Goal: Transaction & Acquisition: Purchase product/service

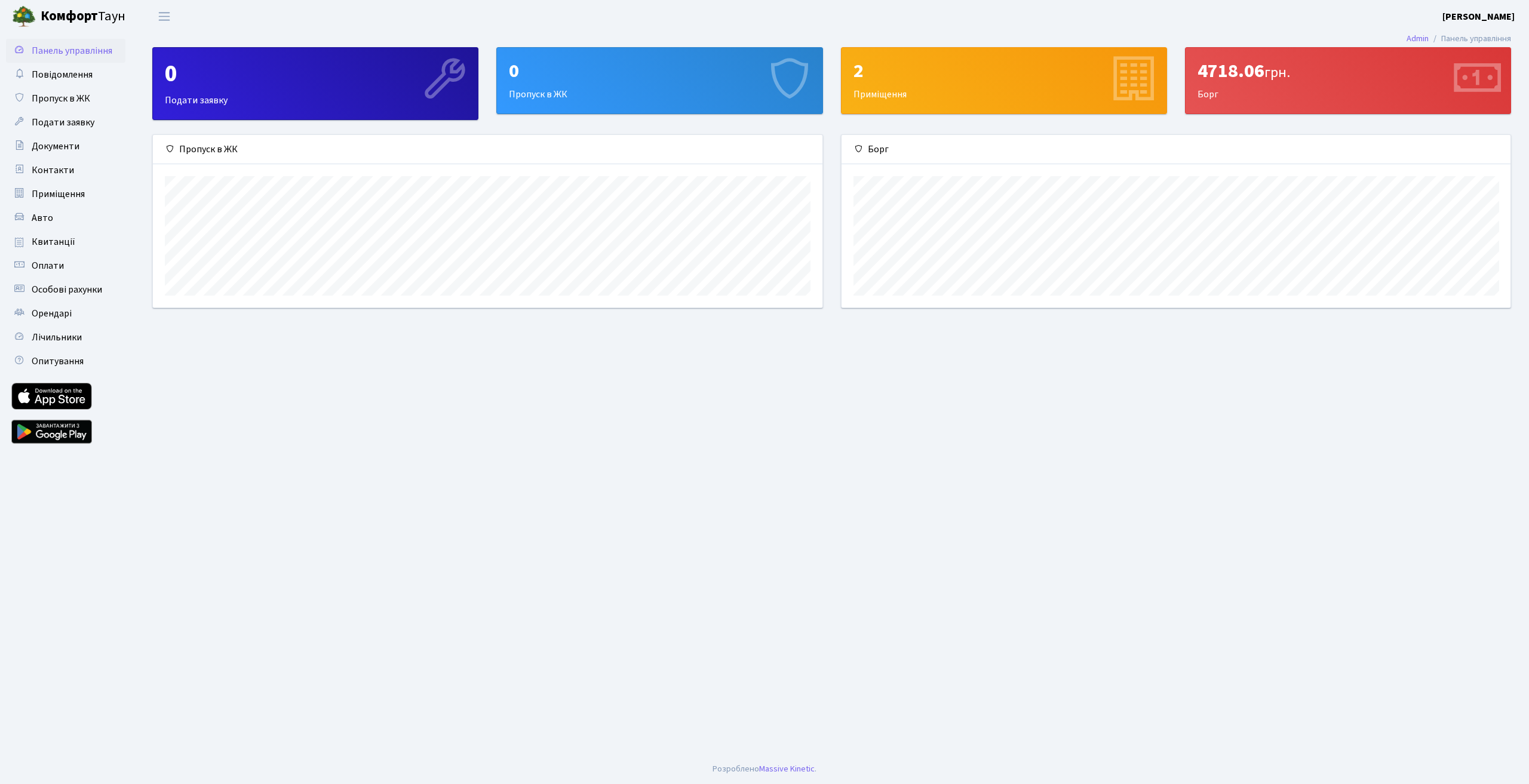
scroll to position [173, 669]
click at [1273, 93] on div "4718.06 грн. Борг" at bounding box center [1348, 80] width 325 height 66
click at [1464, 73] on icon at bounding box center [1476, 80] width 57 height 57
click at [76, 266] on link "Оплати" at bounding box center [66, 266] width 119 height 24
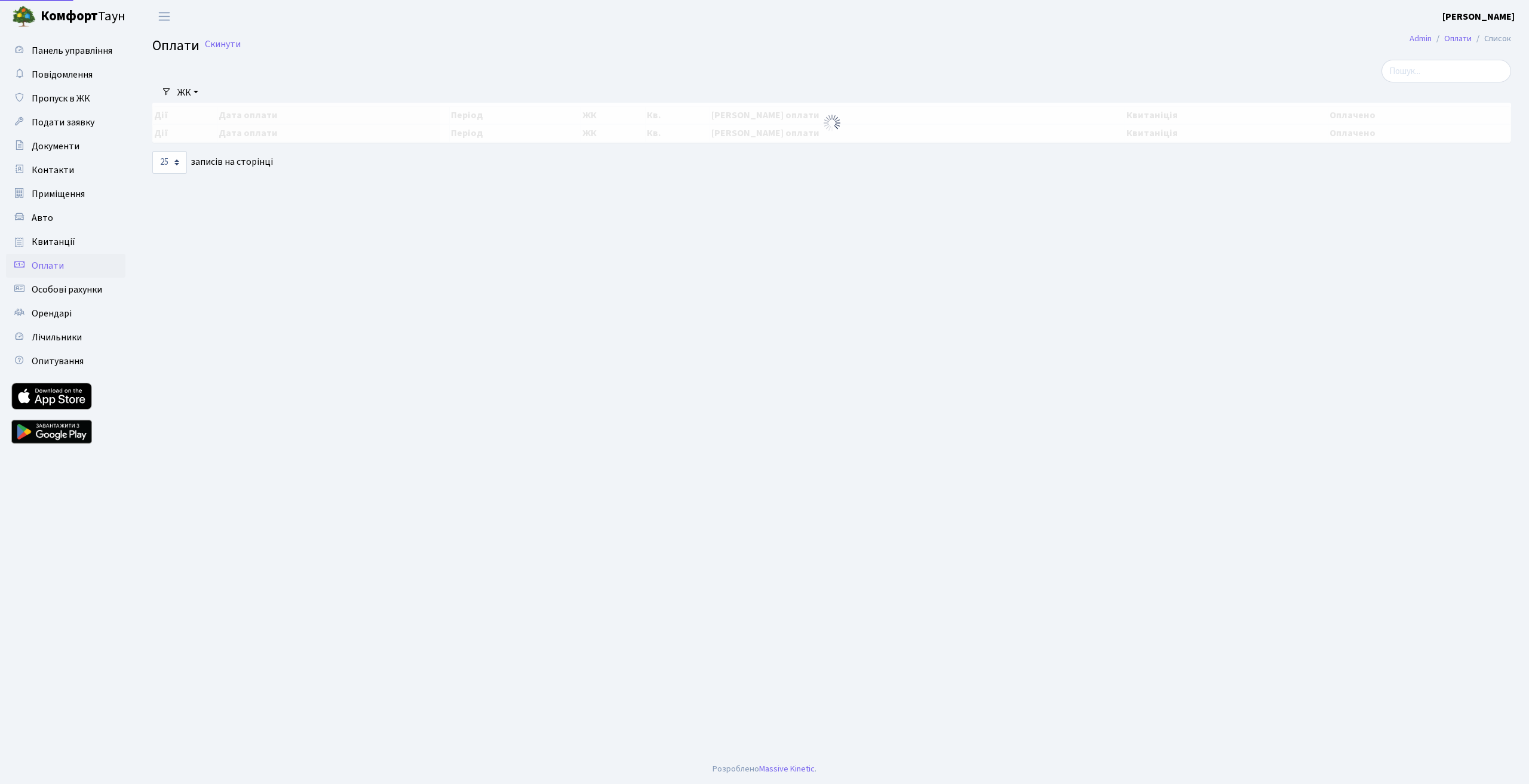
select select "25"
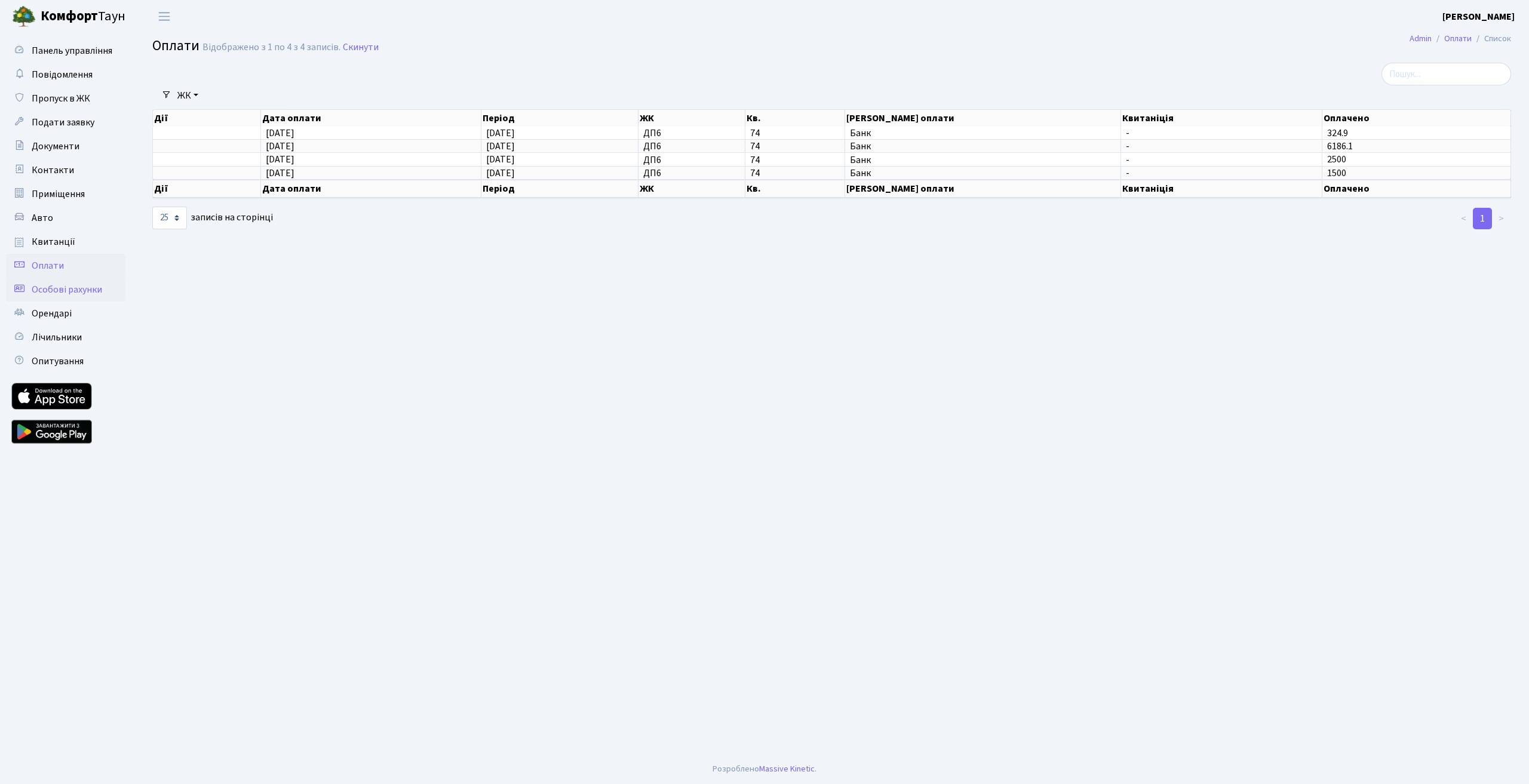
click at [68, 288] on span "Особові рахунки" at bounding box center [67, 289] width 71 height 13
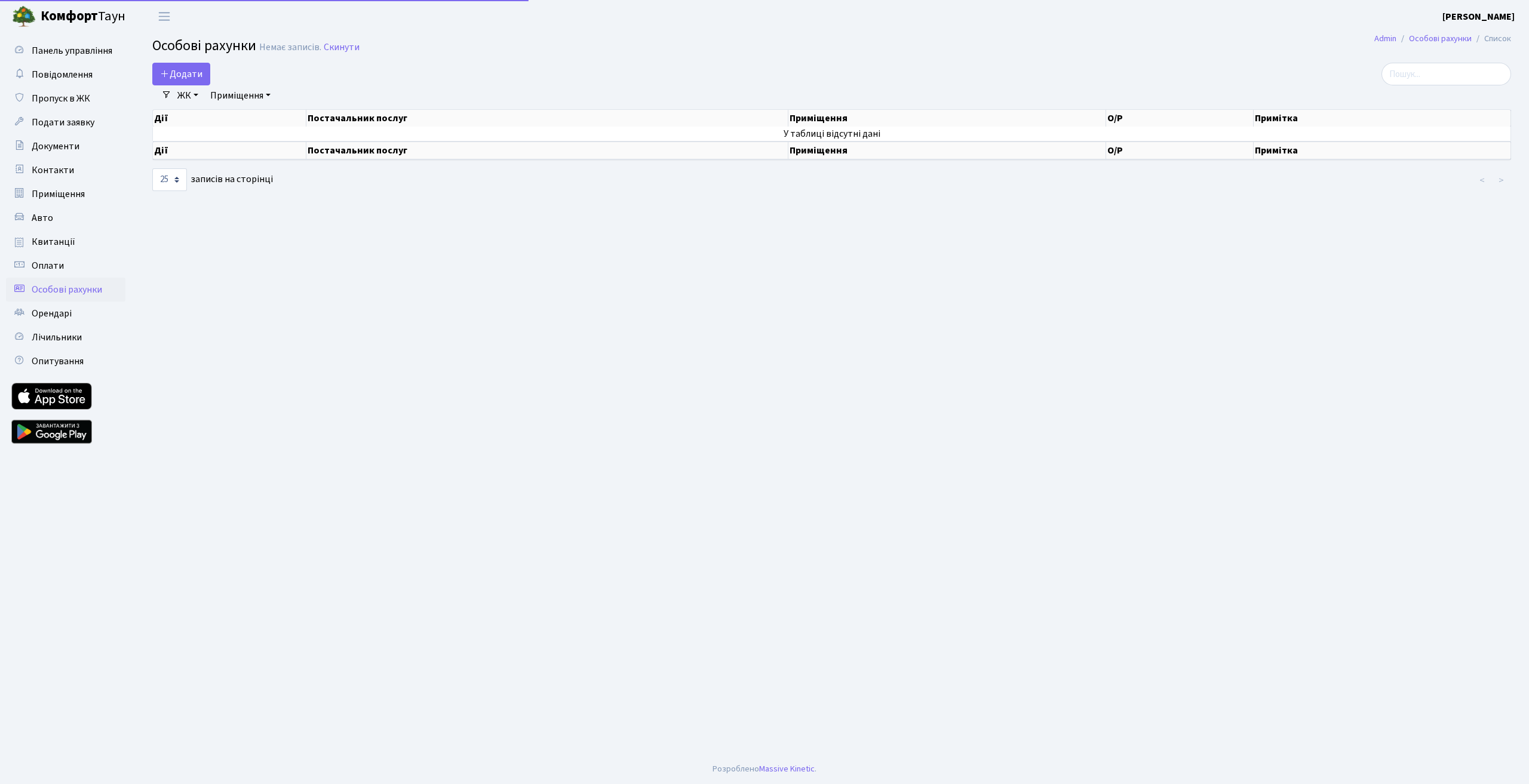
select select "25"
click at [35, 244] on span "Квитанції" at bounding box center [54, 241] width 43 height 13
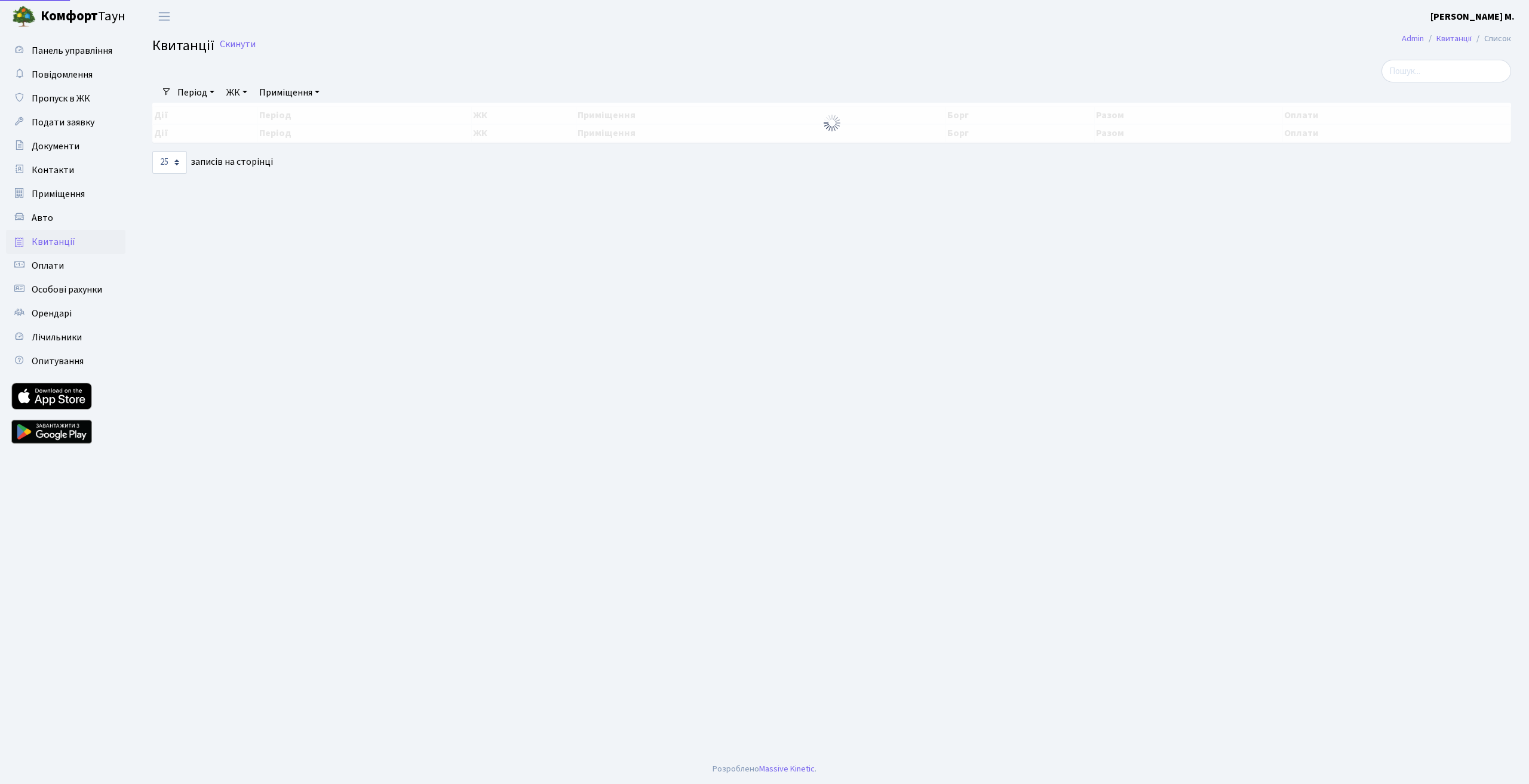
select select "25"
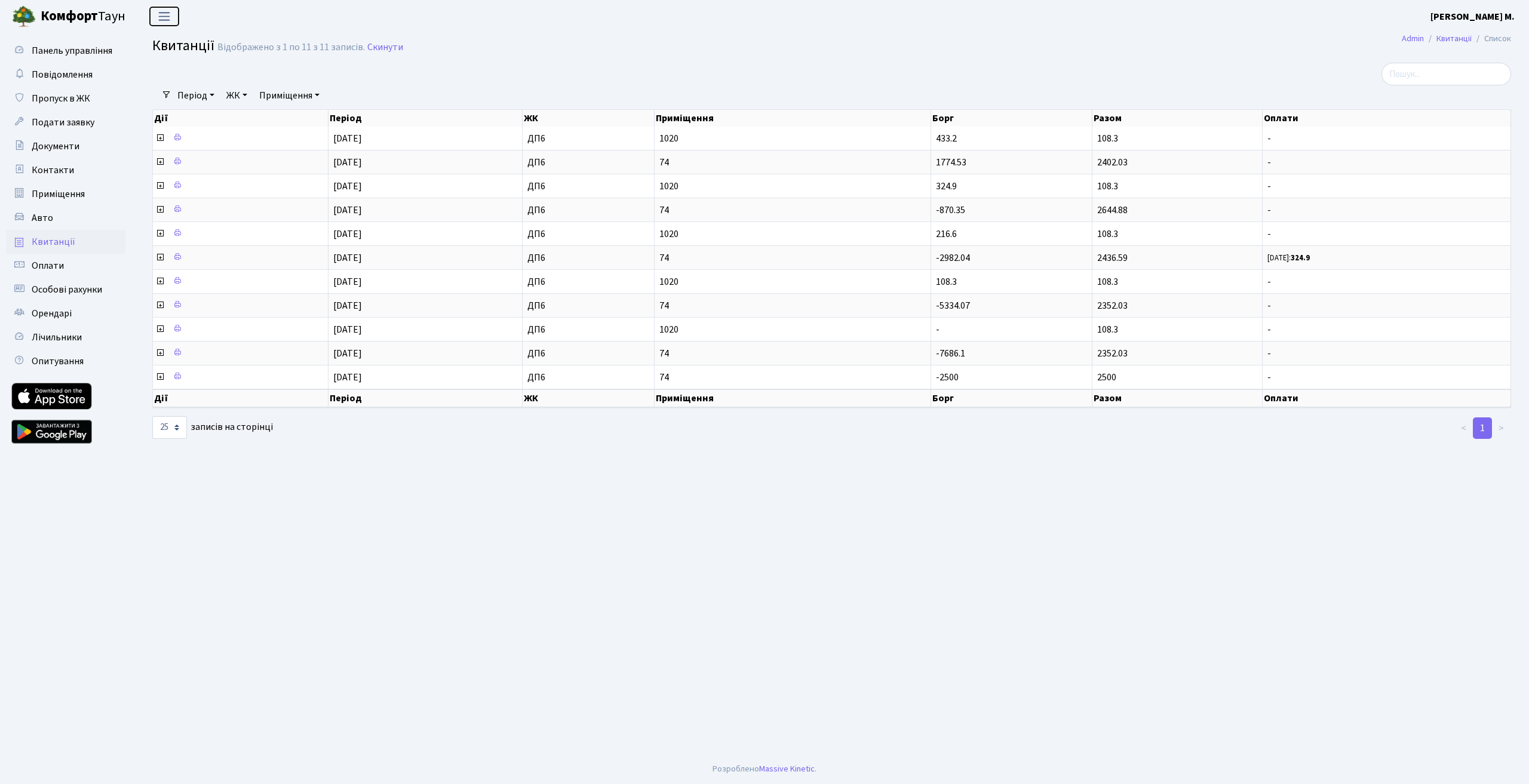
click at [165, 13] on span "Переключити навігацію" at bounding box center [164, 16] width 18 height 14
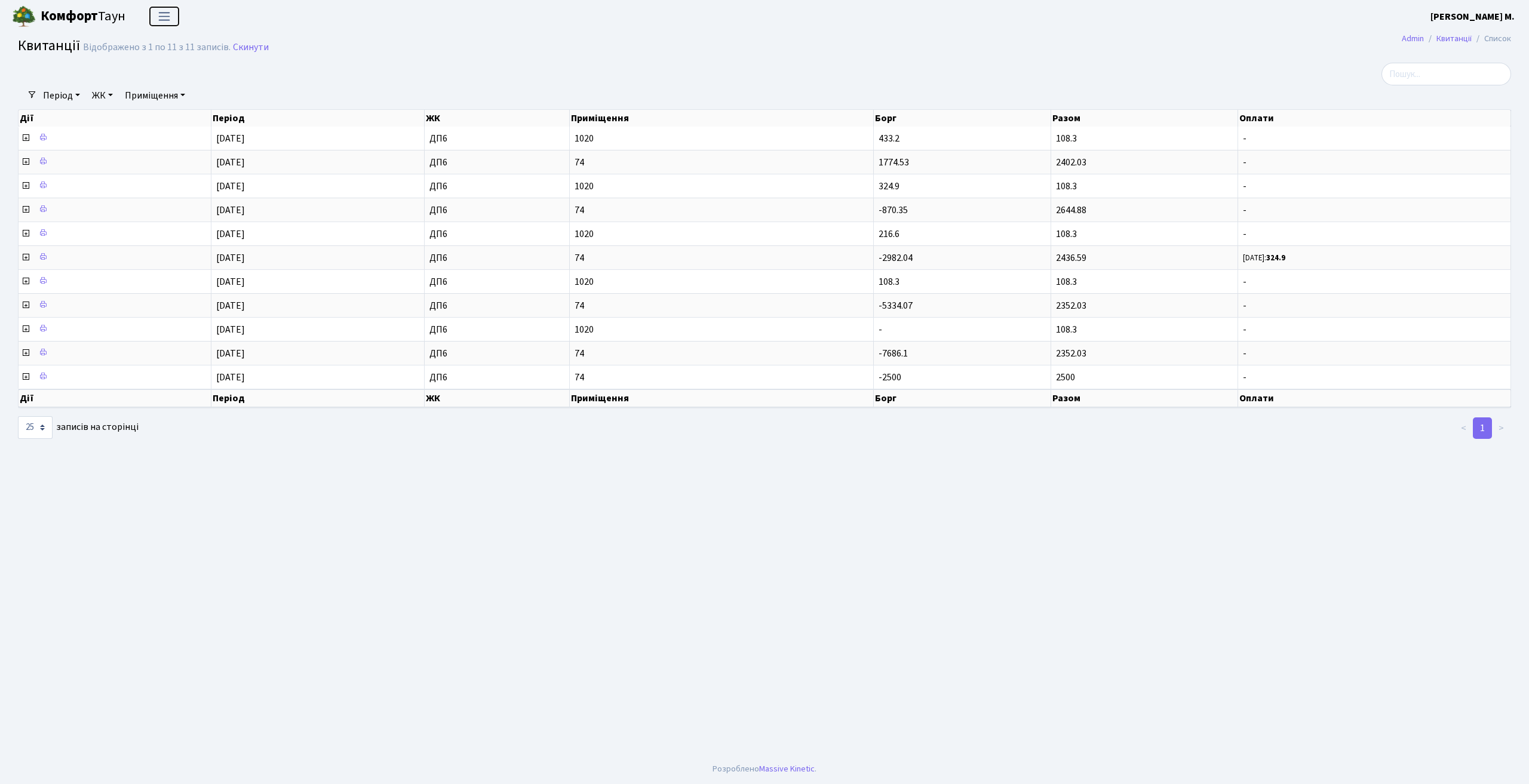
click at [165, 13] on span "Переключити навігацію" at bounding box center [164, 16] width 18 height 14
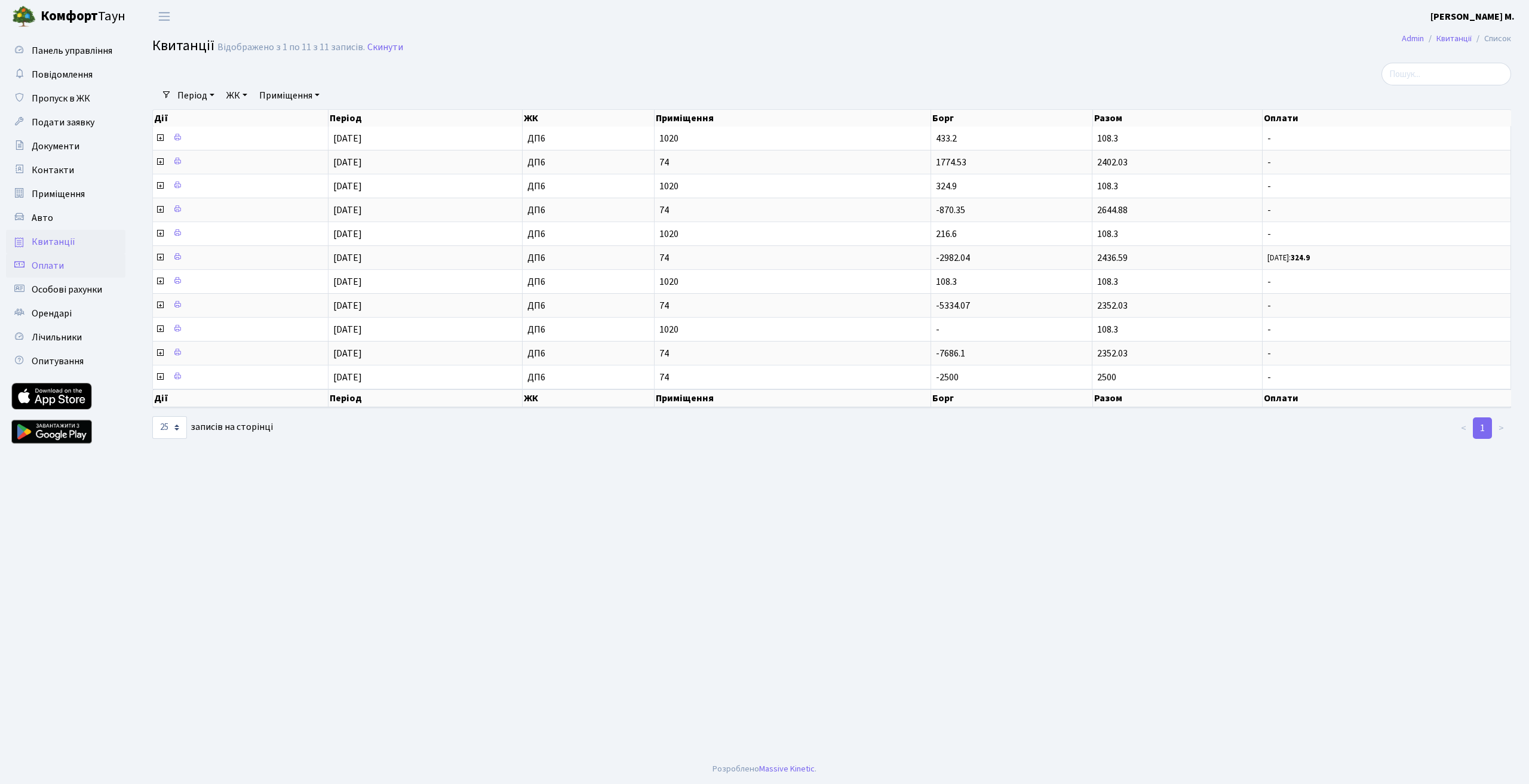
click at [49, 262] on span "Оплати" at bounding box center [48, 265] width 32 height 13
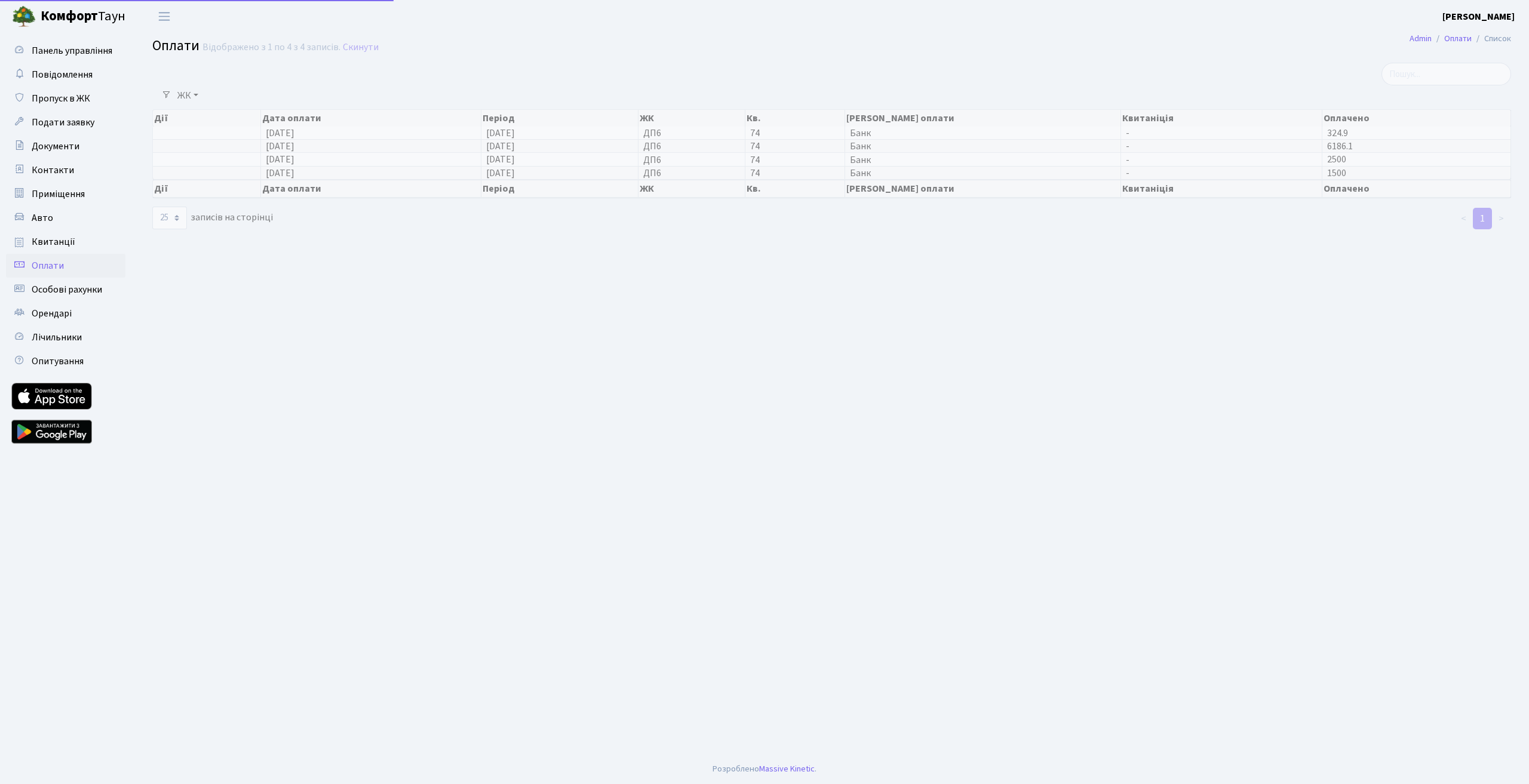
select select "25"
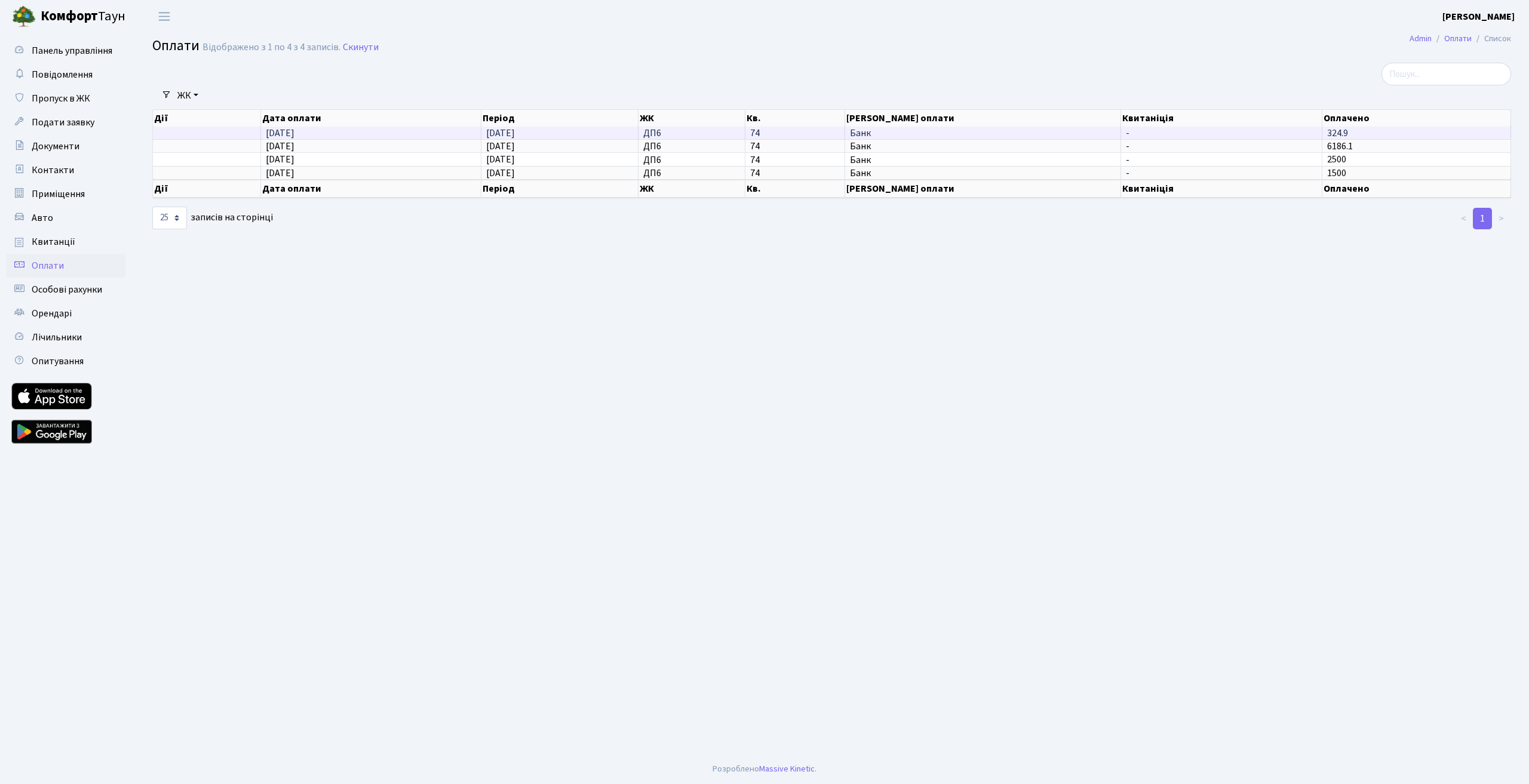
click at [1335, 133] on span "324.9" at bounding box center [1337, 133] width 21 height 13
click at [1335, 146] on span "6186.1" at bounding box center [1340, 146] width 26 height 13
click at [1337, 160] on span "2500" at bounding box center [1336, 160] width 19 height 13
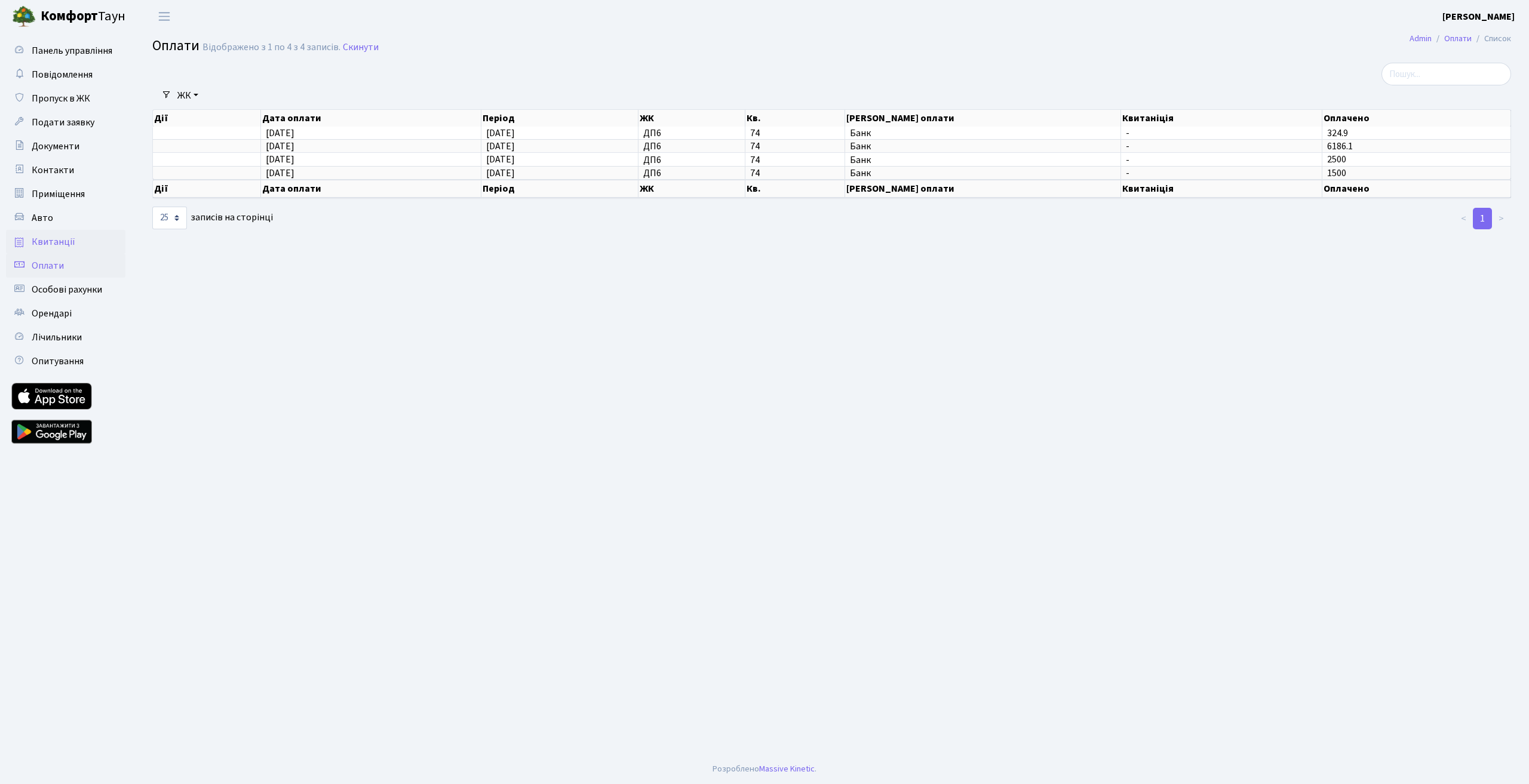
click at [65, 241] on span "Квитанції" at bounding box center [54, 241] width 43 height 13
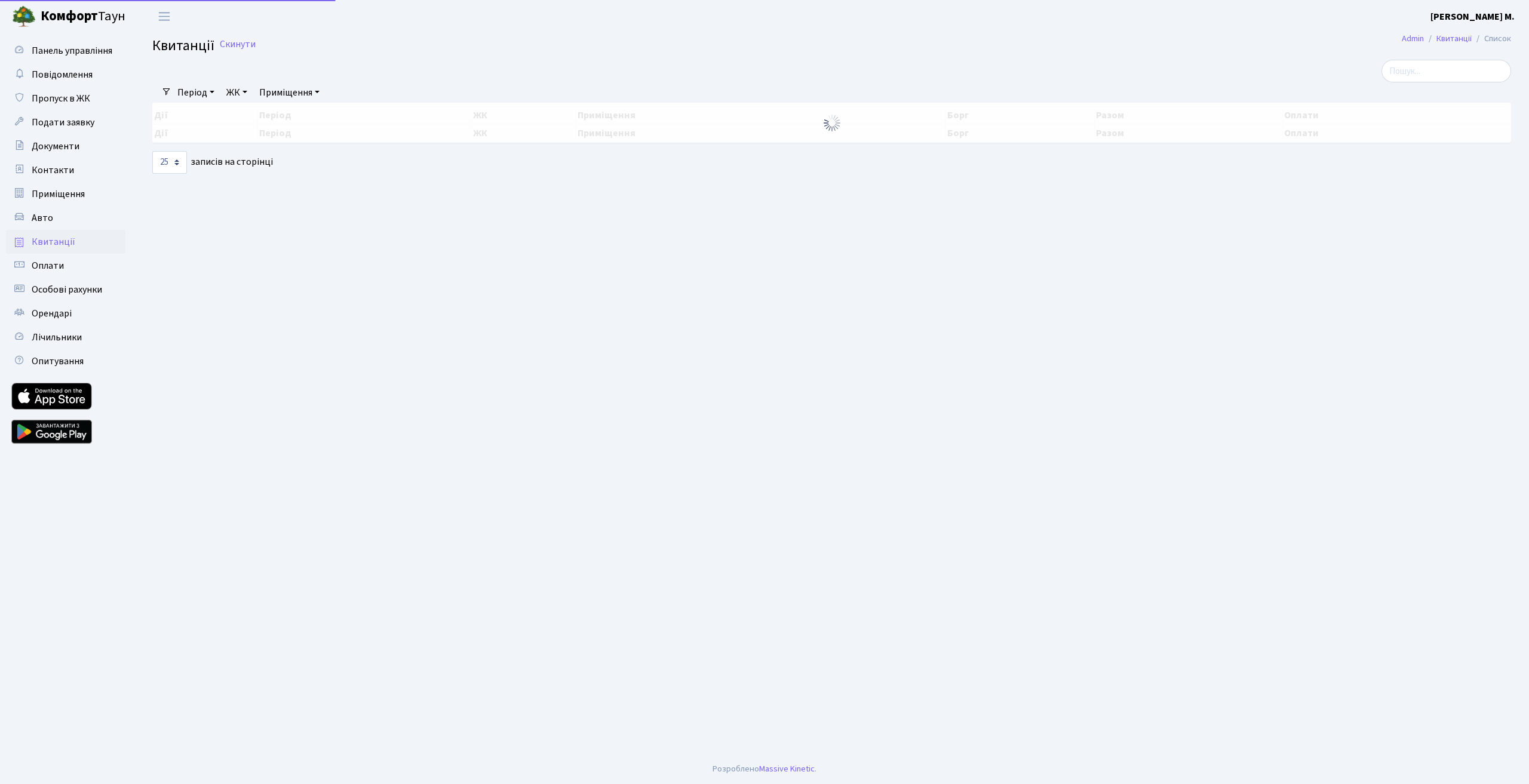
select select "25"
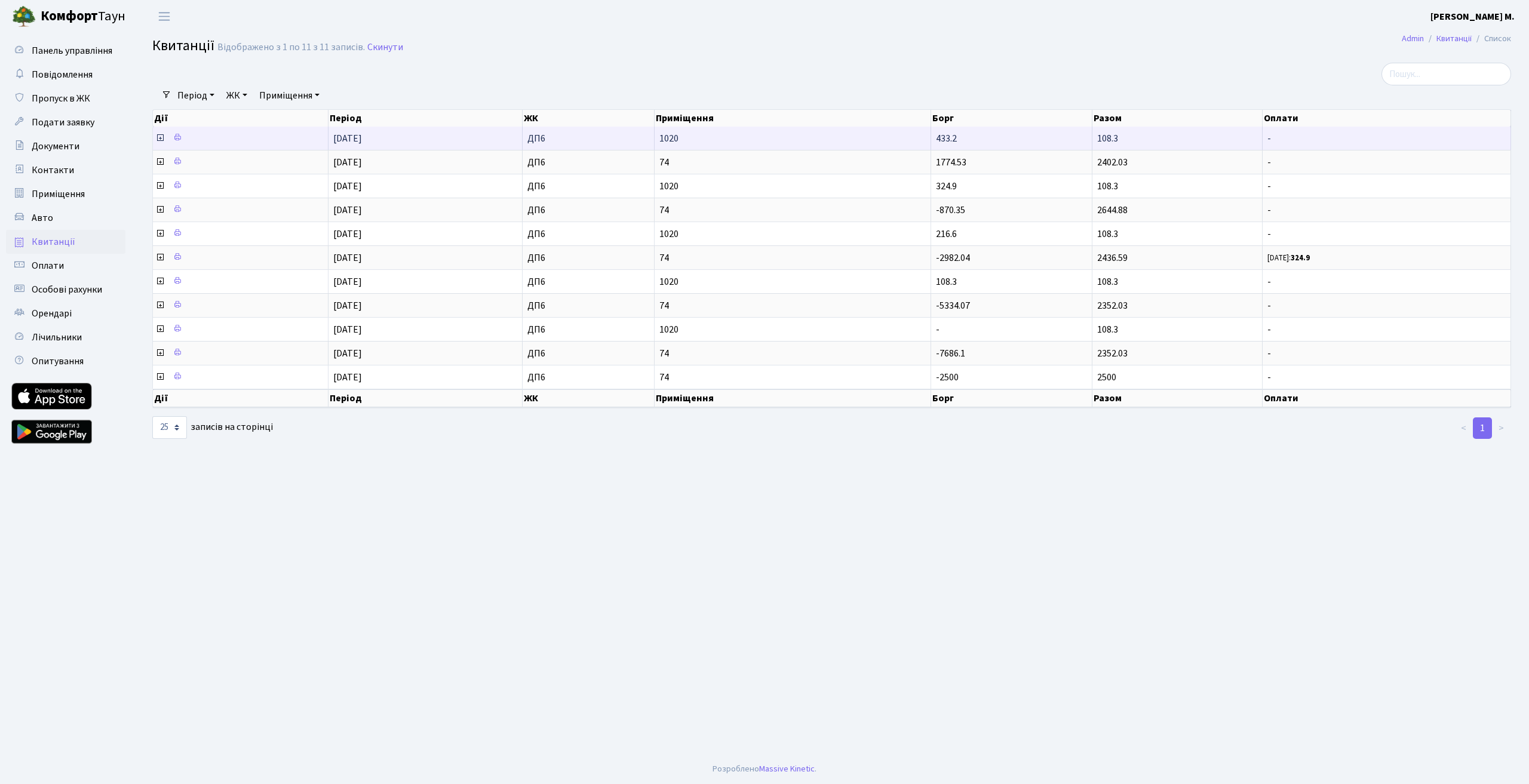
click at [948, 135] on span "433.2" at bounding box center [946, 138] width 21 height 13
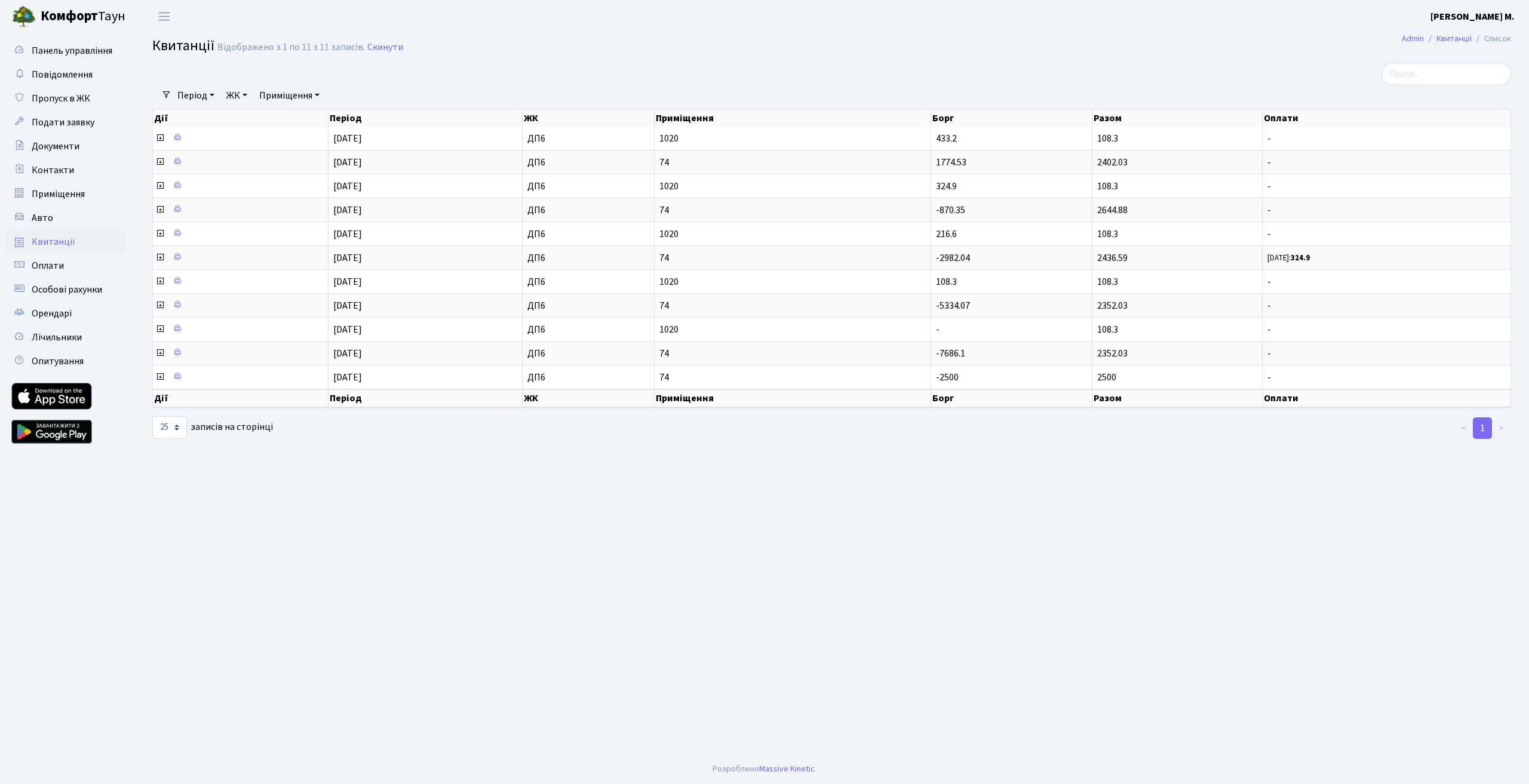
click at [71, 18] on b "Комфорт" at bounding box center [69, 16] width 57 height 19
select select "25"
click at [74, 53] on span "Панель управління" at bounding box center [72, 50] width 80 height 13
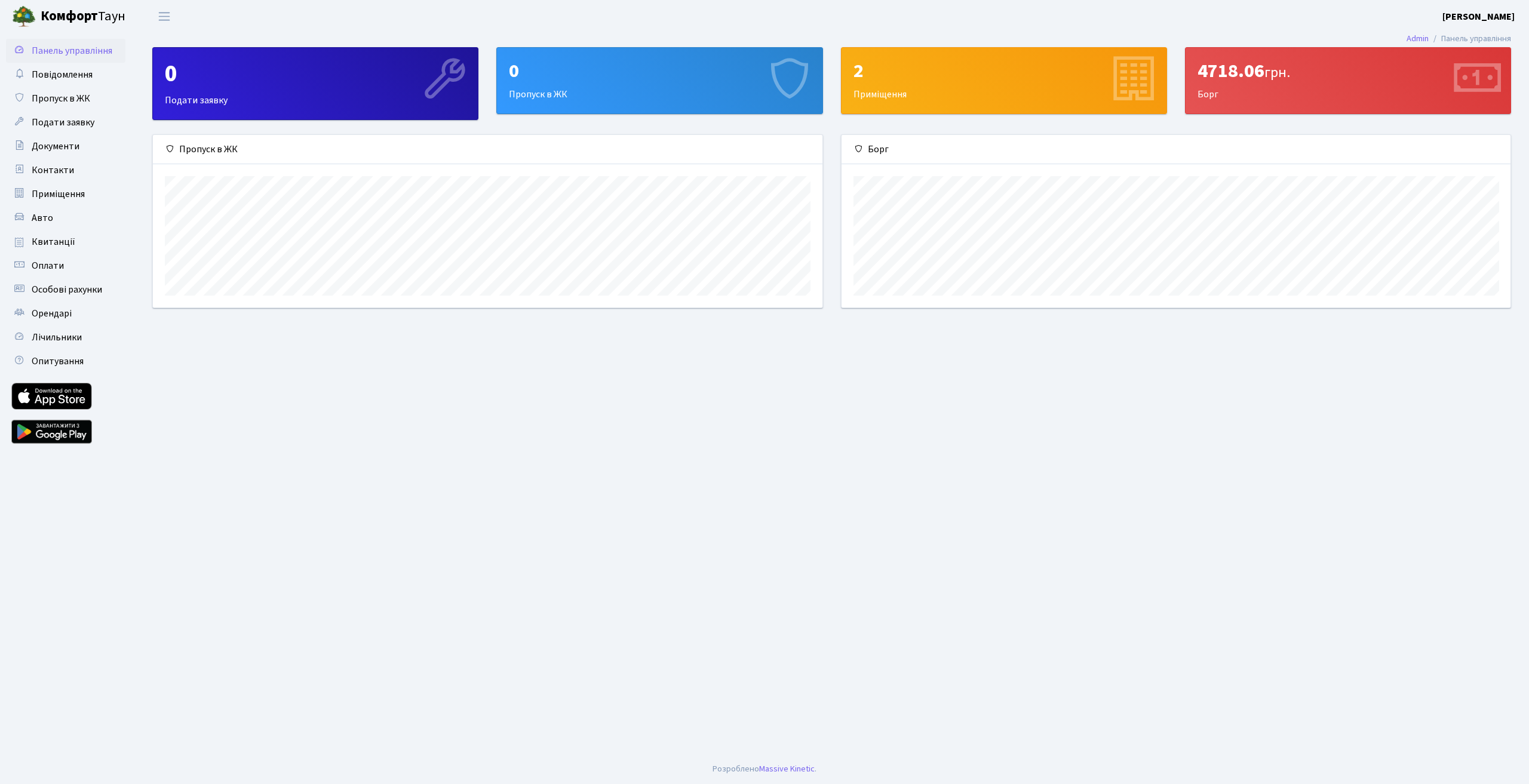
scroll to position [173, 669]
click at [1479, 76] on icon at bounding box center [1476, 80] width 57 height 57
click at [1380, 71] on div "4718.06 грн." at bounding box center [1348, 71] width 301 height 22
click at [1213, 92] on div "4718.06 грн. Борг" at bounding box center [1348, 80] width 325 height 66
click at [1203, 97] on div "4718.06 грн. Борг" at bounding box center [1348, 80] width 325 height 66
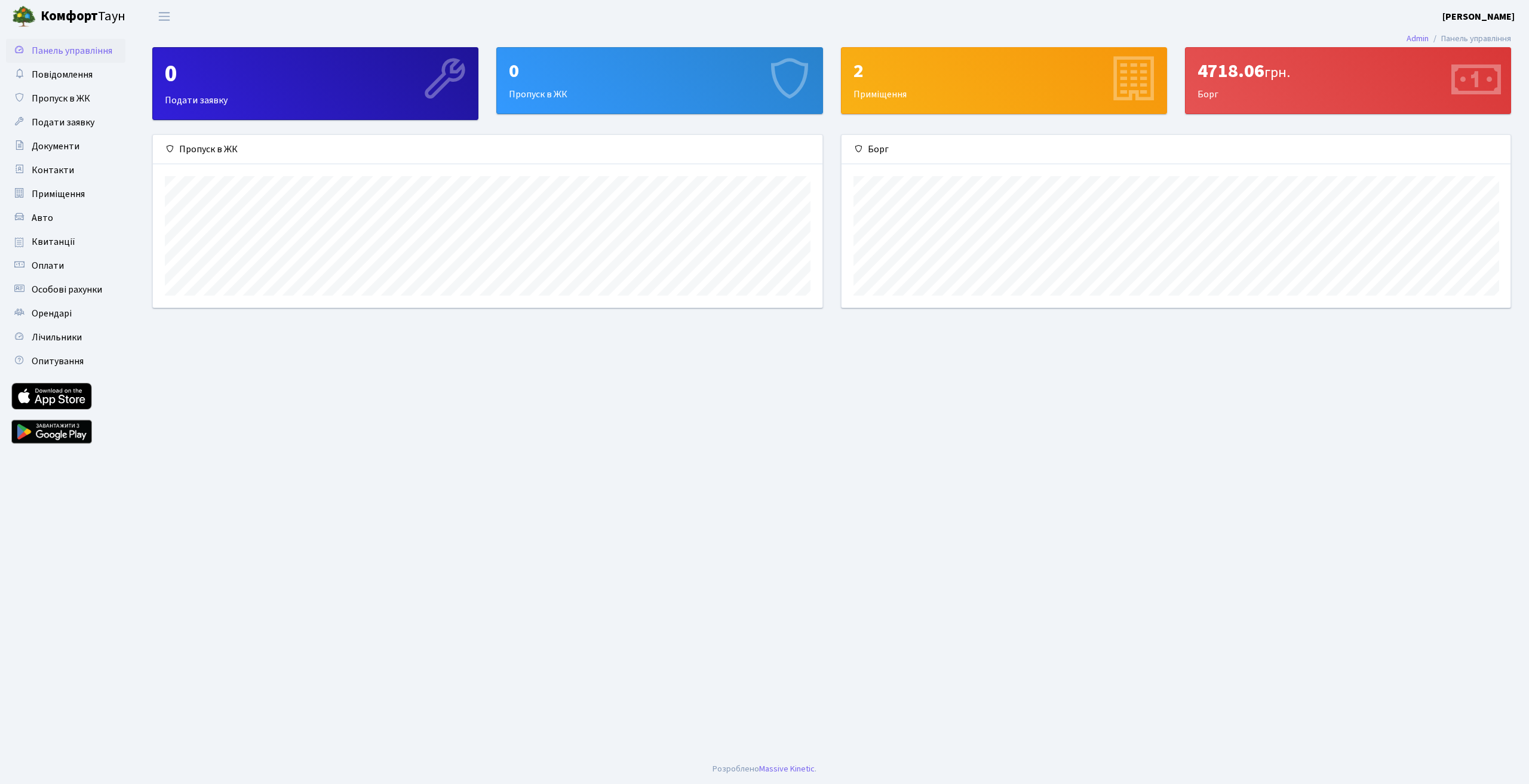
click at [1463, 80] on icon at bounding box center [1476, 80] width 57 height 57
click at [54, 144] on span "Документи" at bounding box center [55, 146] width 48 height 13
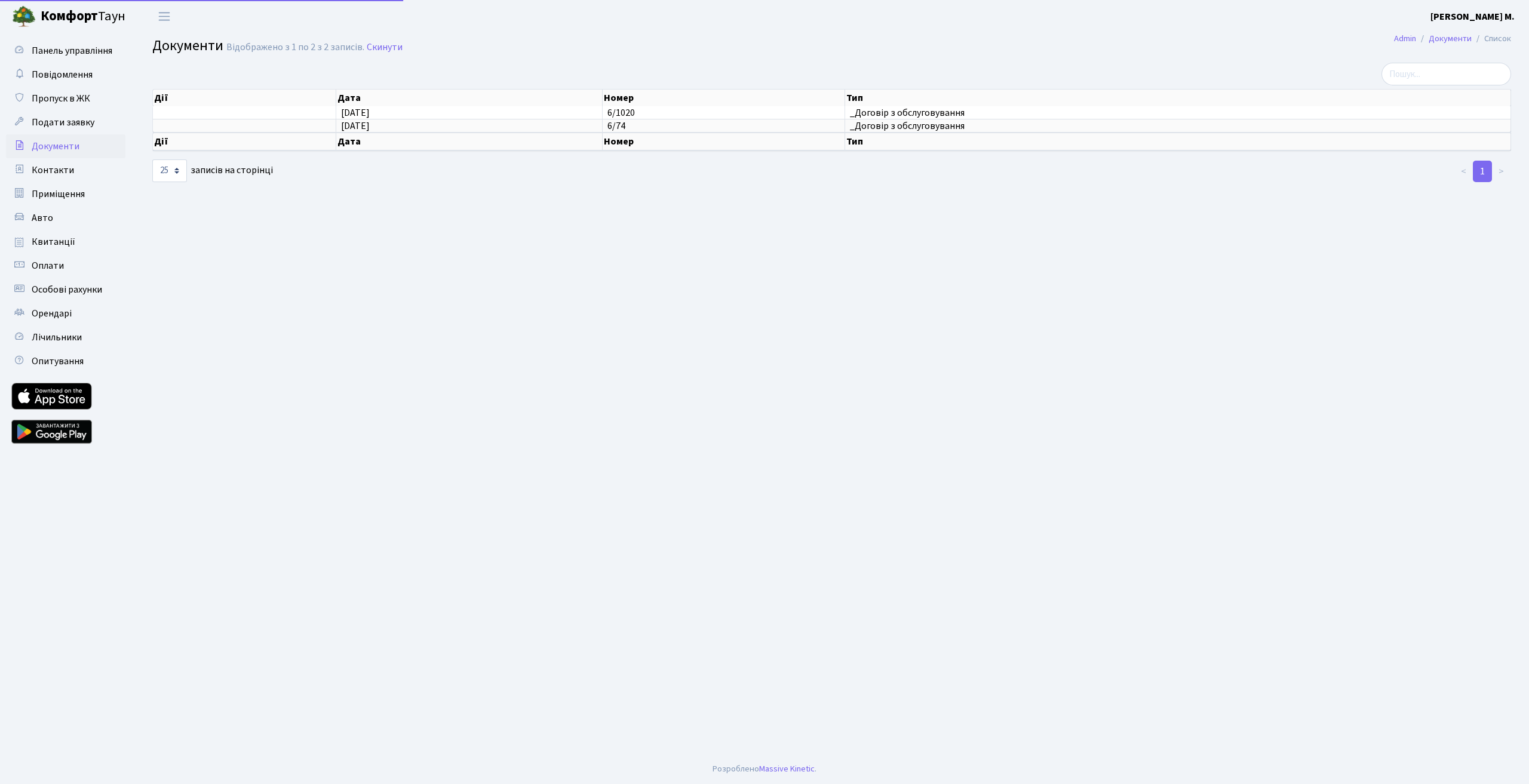
select select "25"
click at [46, 168] on span "Контакти" at bounding box center [53, 169] width 42 height 13
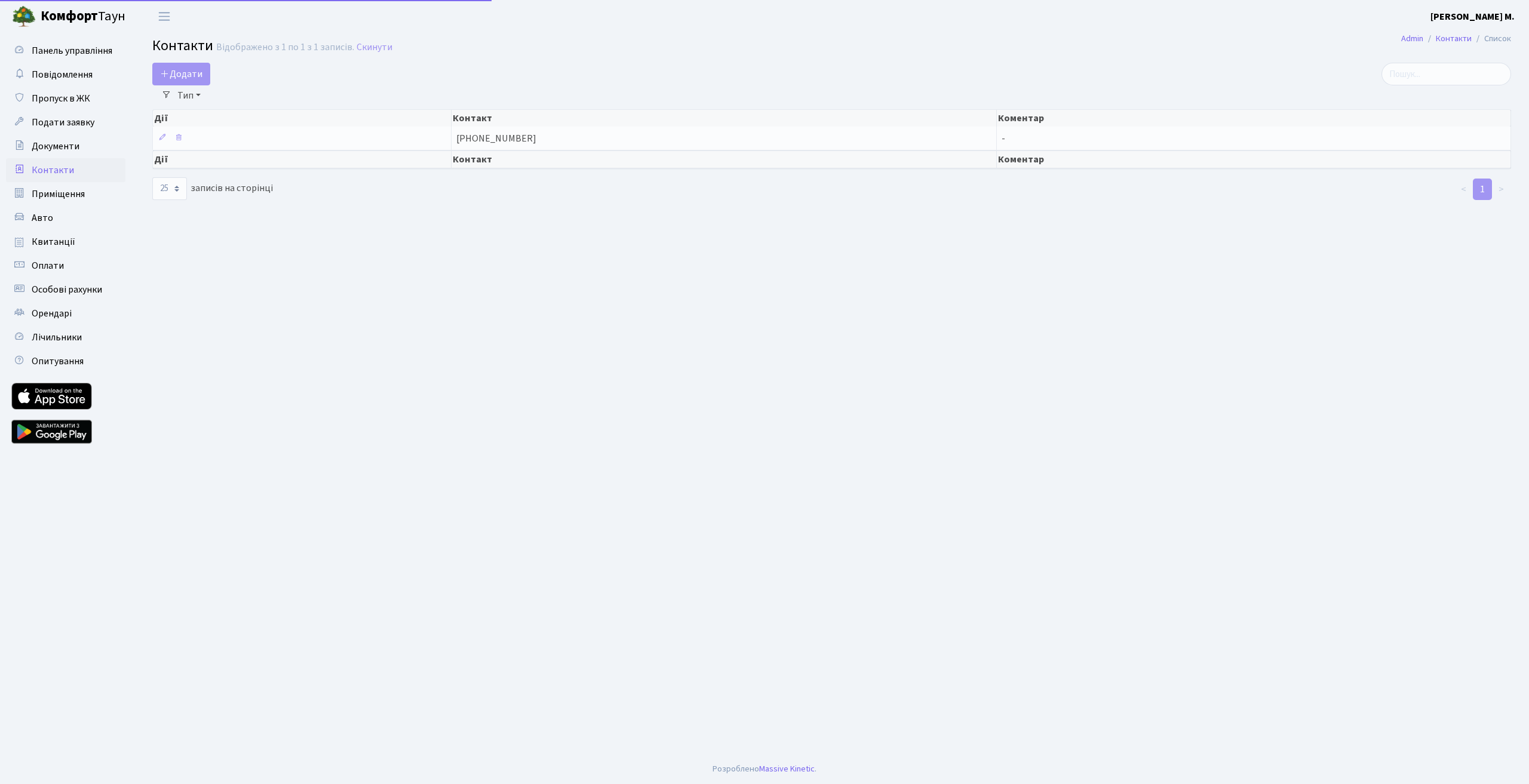
select select "25"
click at [48, 212] on span "Авто" at bounding box center [42, 218] width 22 height 13
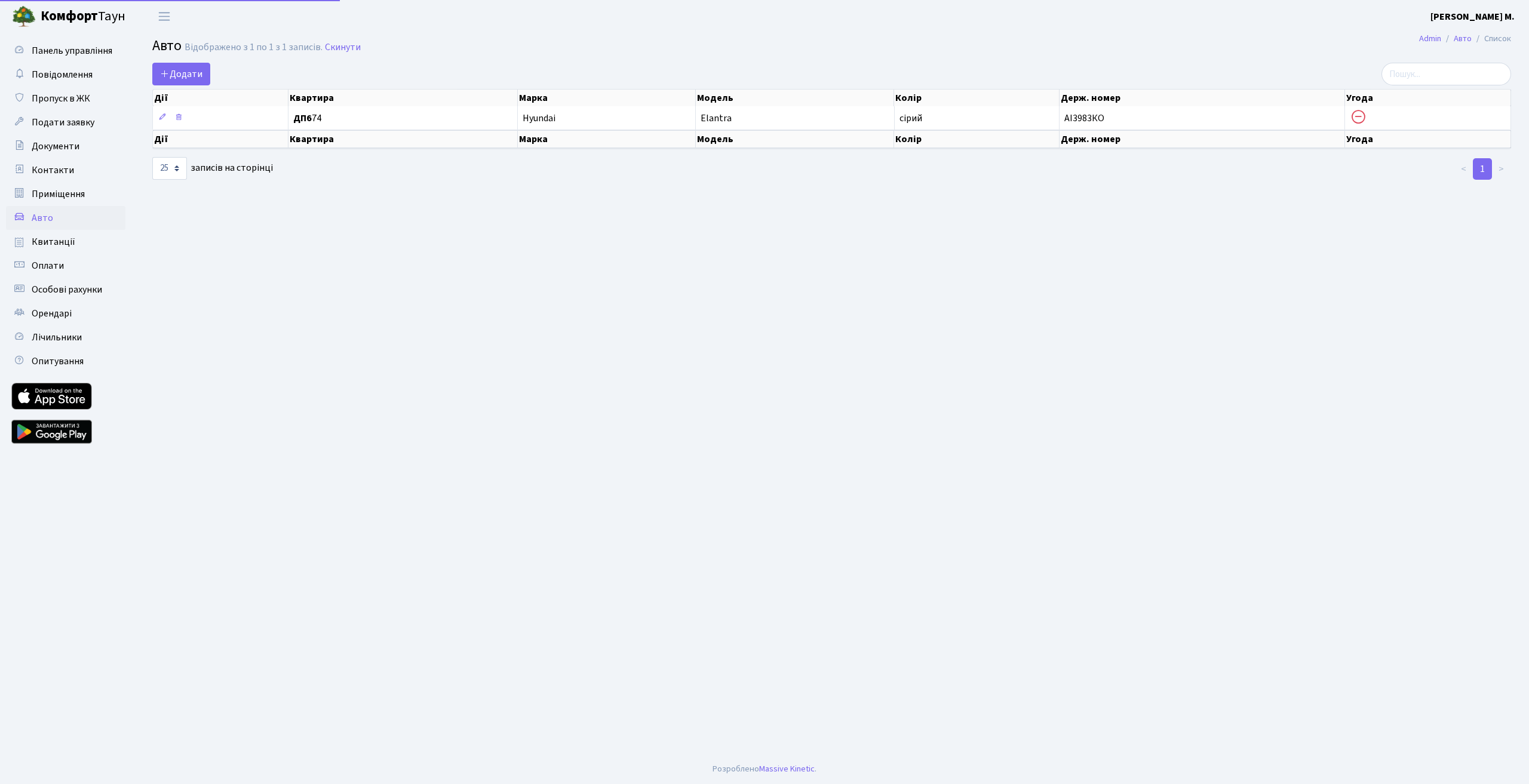
select select "25"
click at [60, 191] on span "Приміщення" at bounding box center [59, 193] width 54 height 13
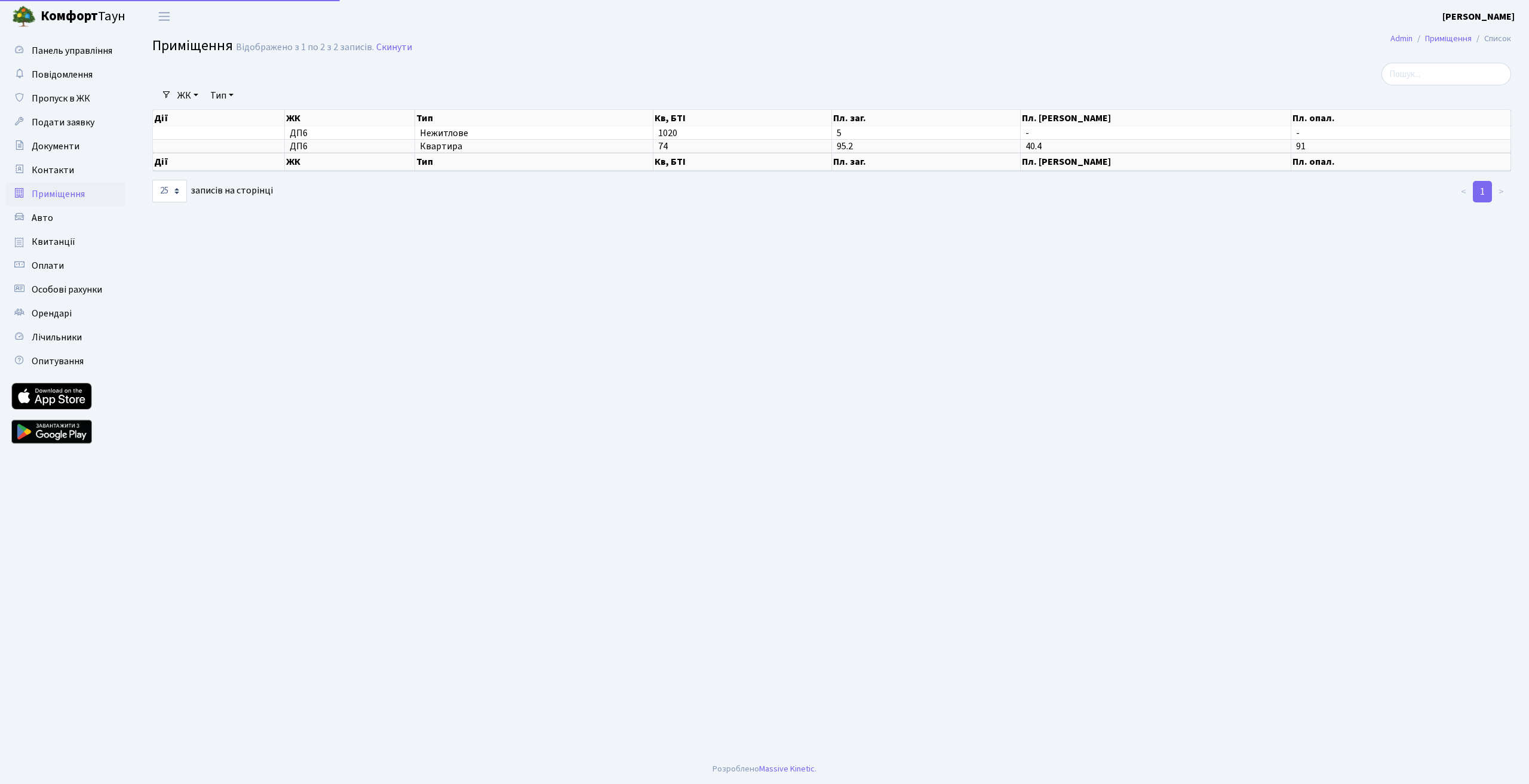
select select "25"
click at [43, 289] on span "Особові рахунки" at bounding box center [67, 289] width 71 height 13
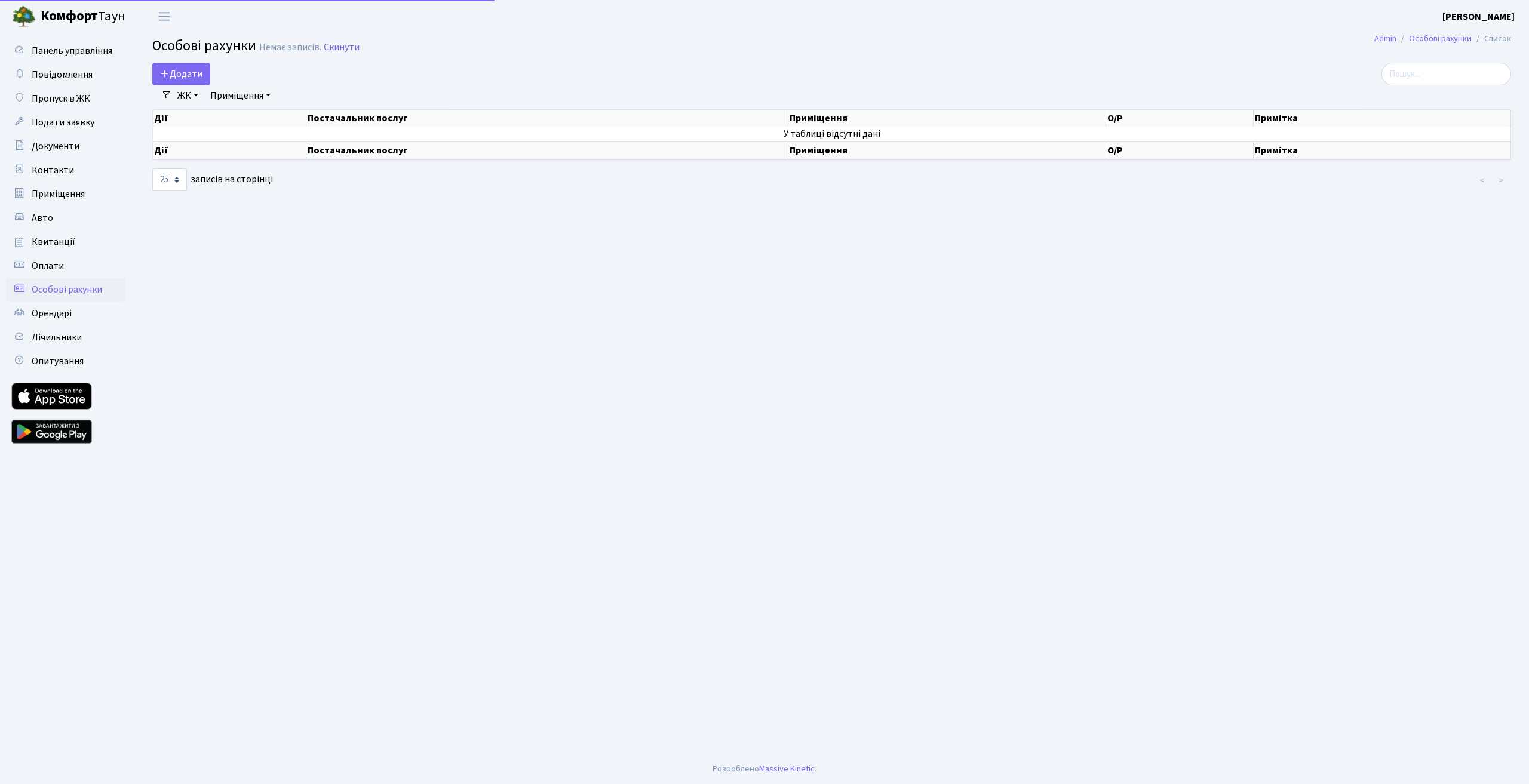
select select "25"
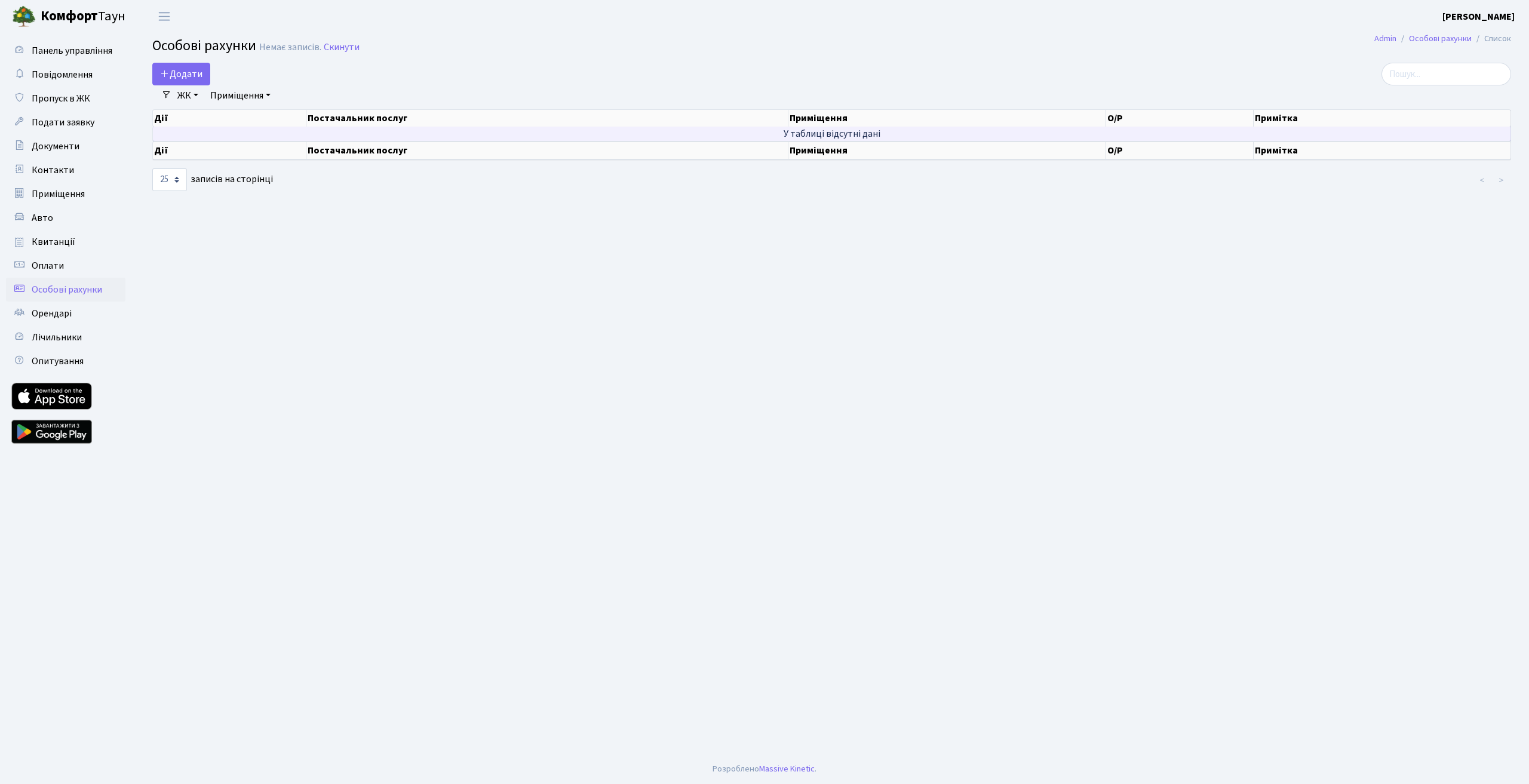
click at [1228, 135] on td "У таблиці відсутні дані" at bounding box center [832, 134] width 1358 height 15
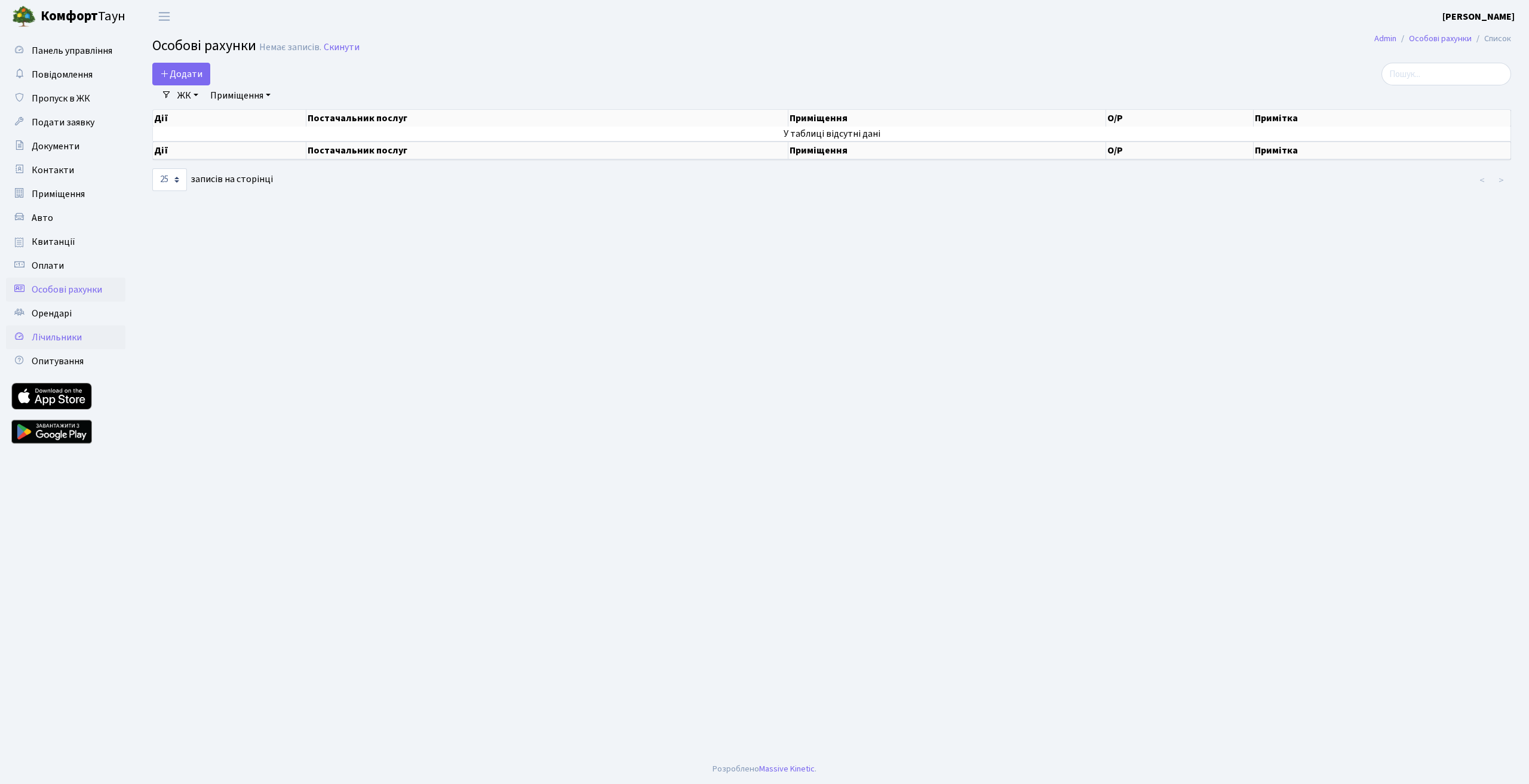
click at [59, 342] on span "Лічильники" at bounding box center [57, 337] width 50 height 13
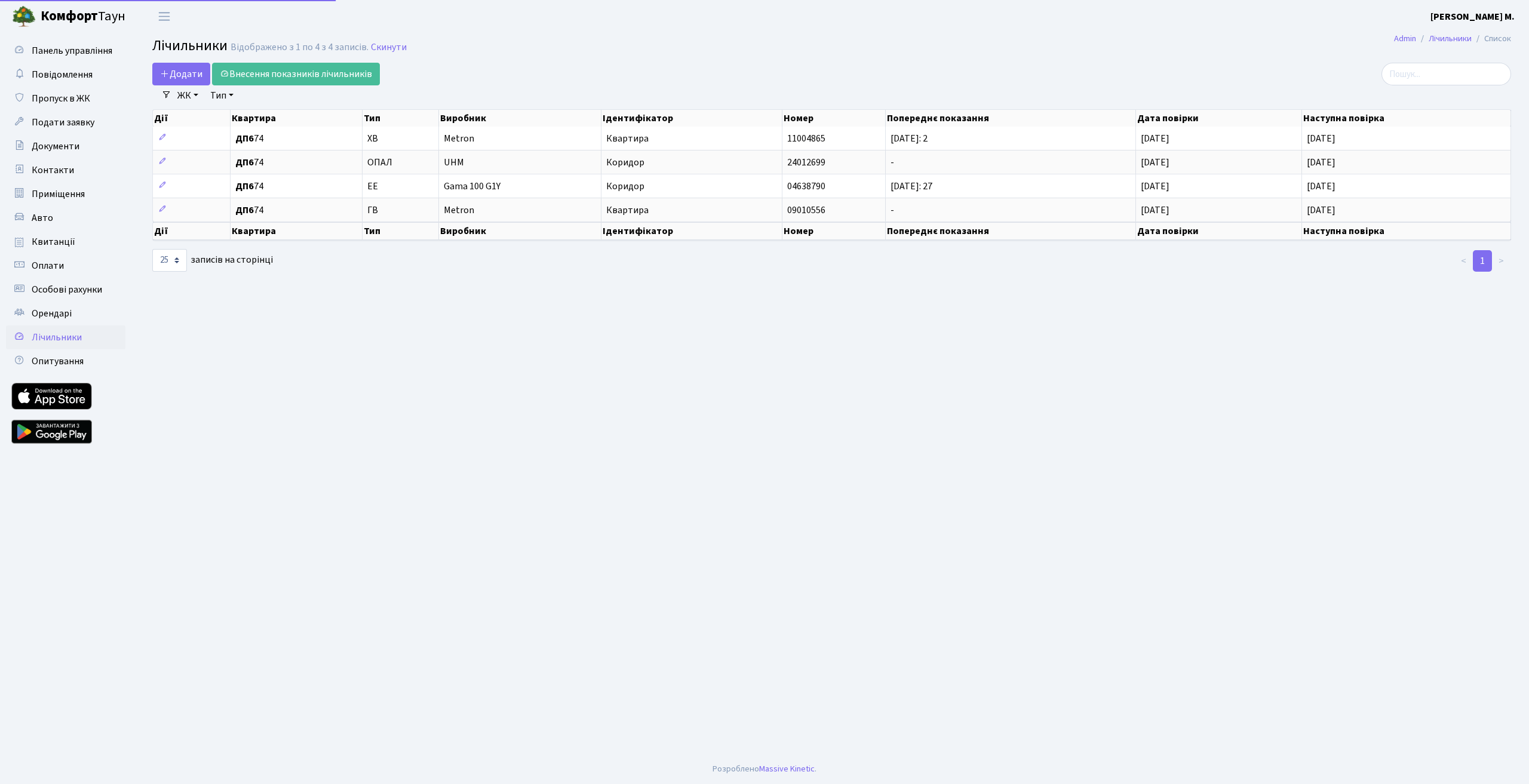
select select "25"
click at [46, 252] on link "Квитанції" at bounding box center [66, 242] width 119 height 24
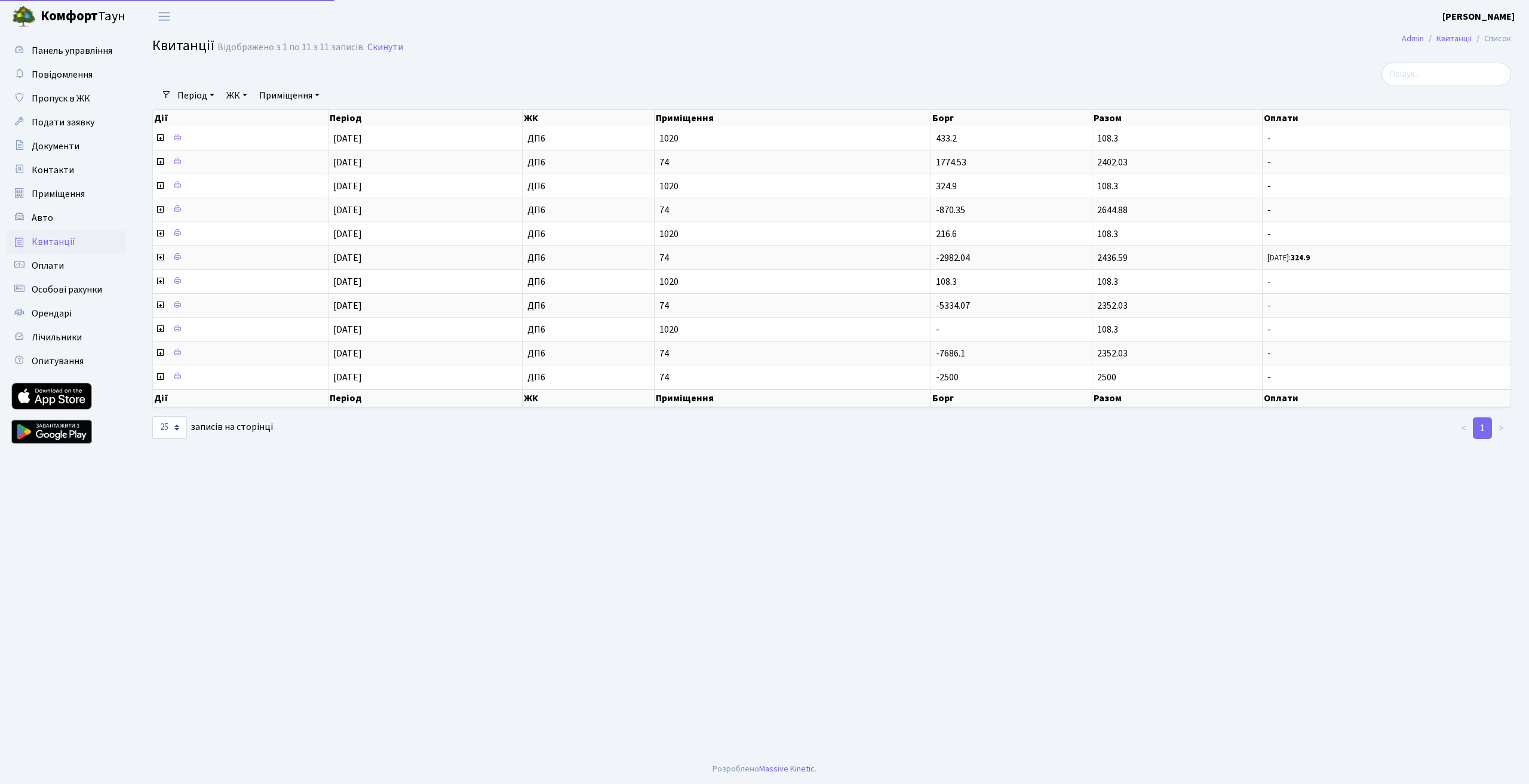
select select "25"
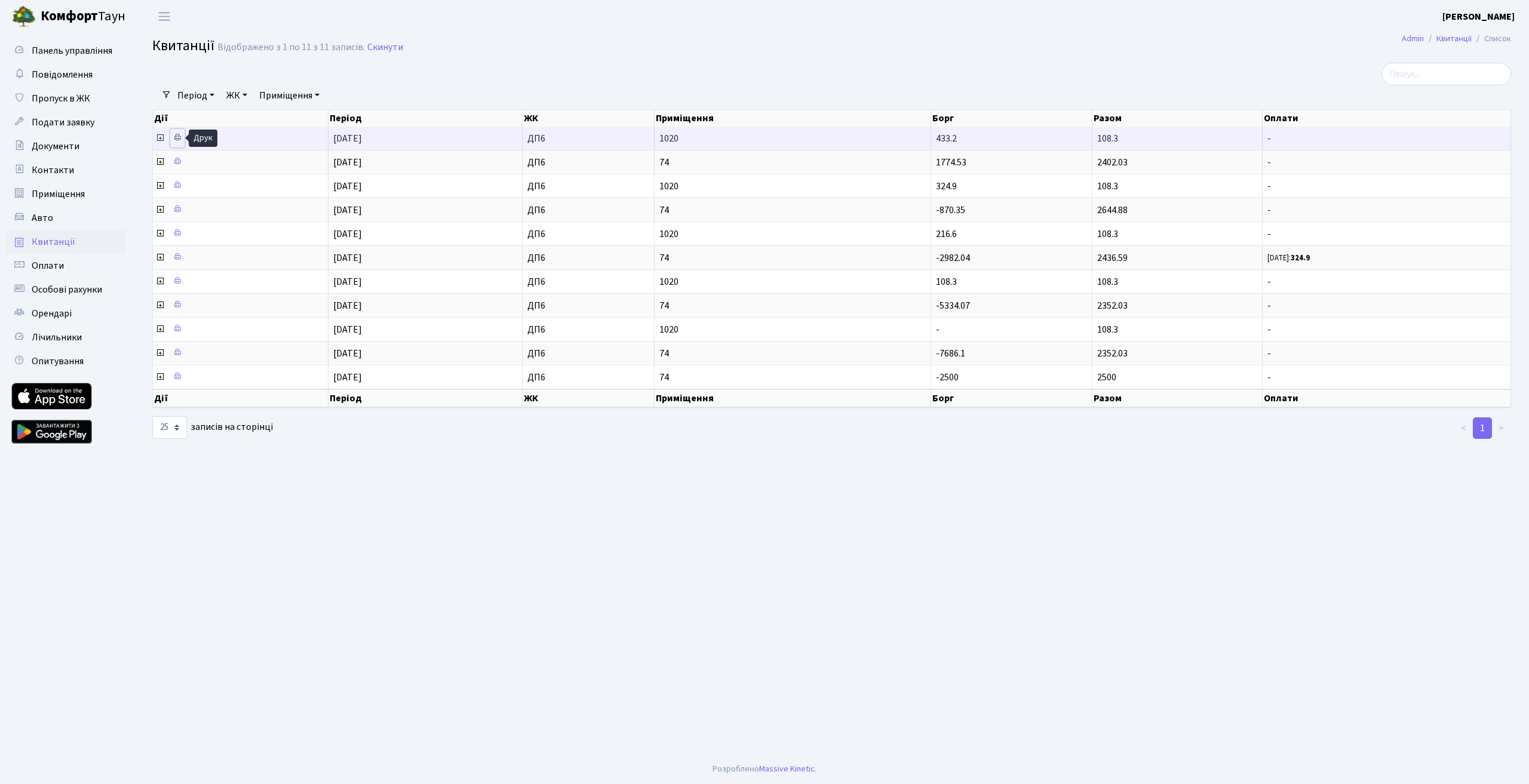
click at [177, 140] on icon at bounding box center [177, 137] width 9 height 9
click at [158, 136] on icon at bounding box center [160, 137] width 10 height 9
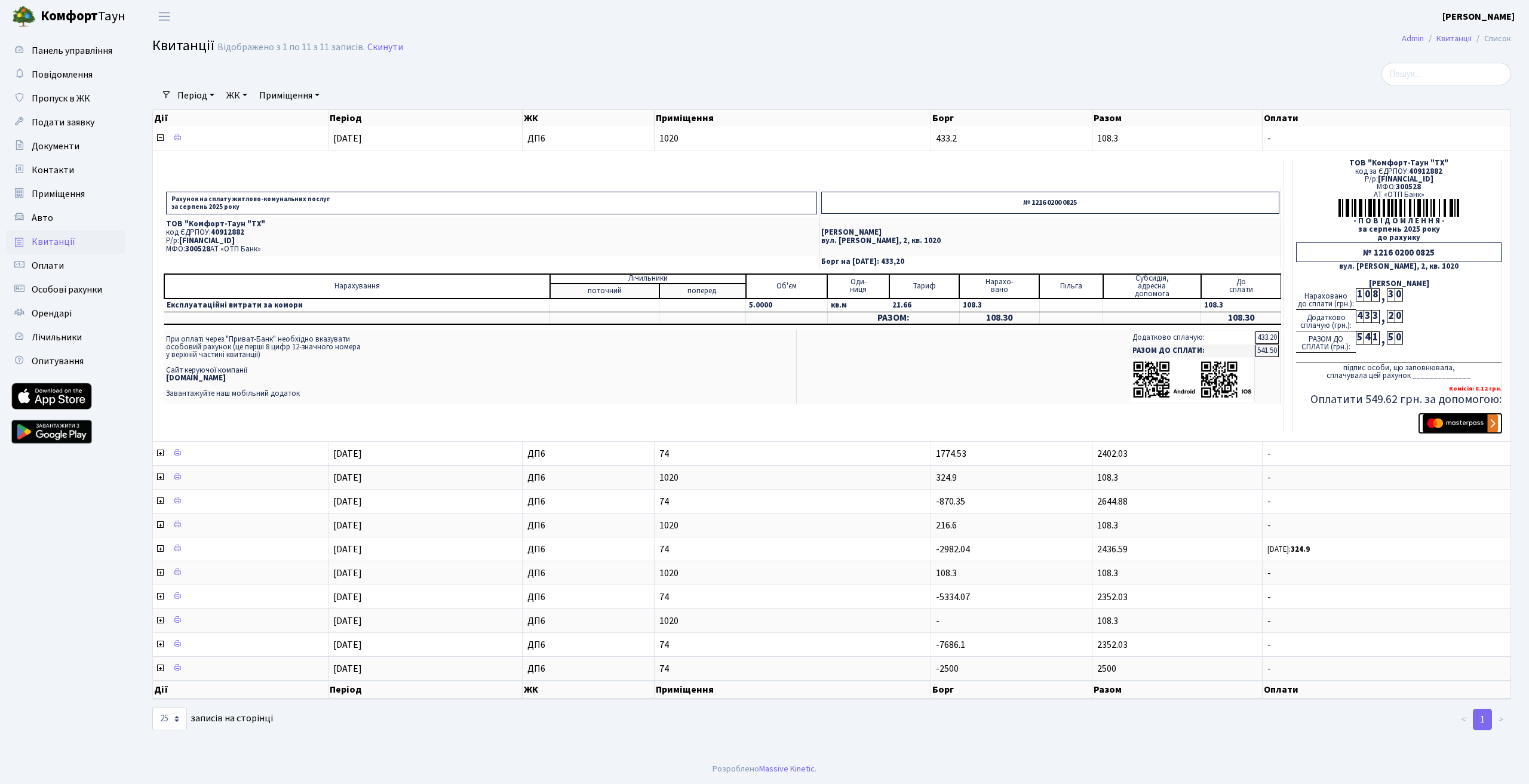
click at [1490, 421] on img "submit" at bounding box center [1460, 423] width 75 height 18
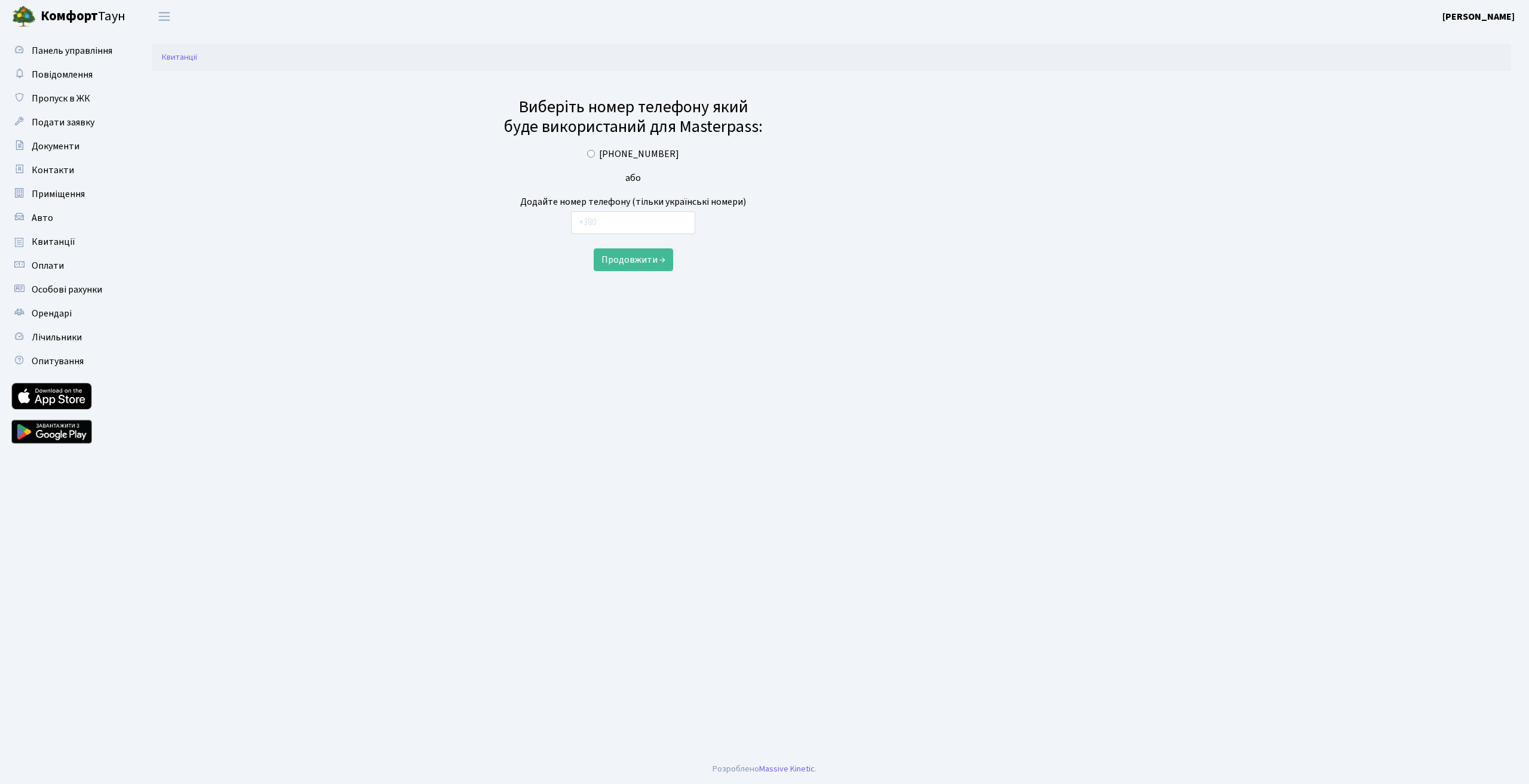
click at [594, 152] on input "[PHONE_NUMBER]" at bounding box center [590, 154] width 8 height 8
radio input "true"
click at [608, 262] on button "Продовжити →" at bounding box center [633, 260] width 79 height 22
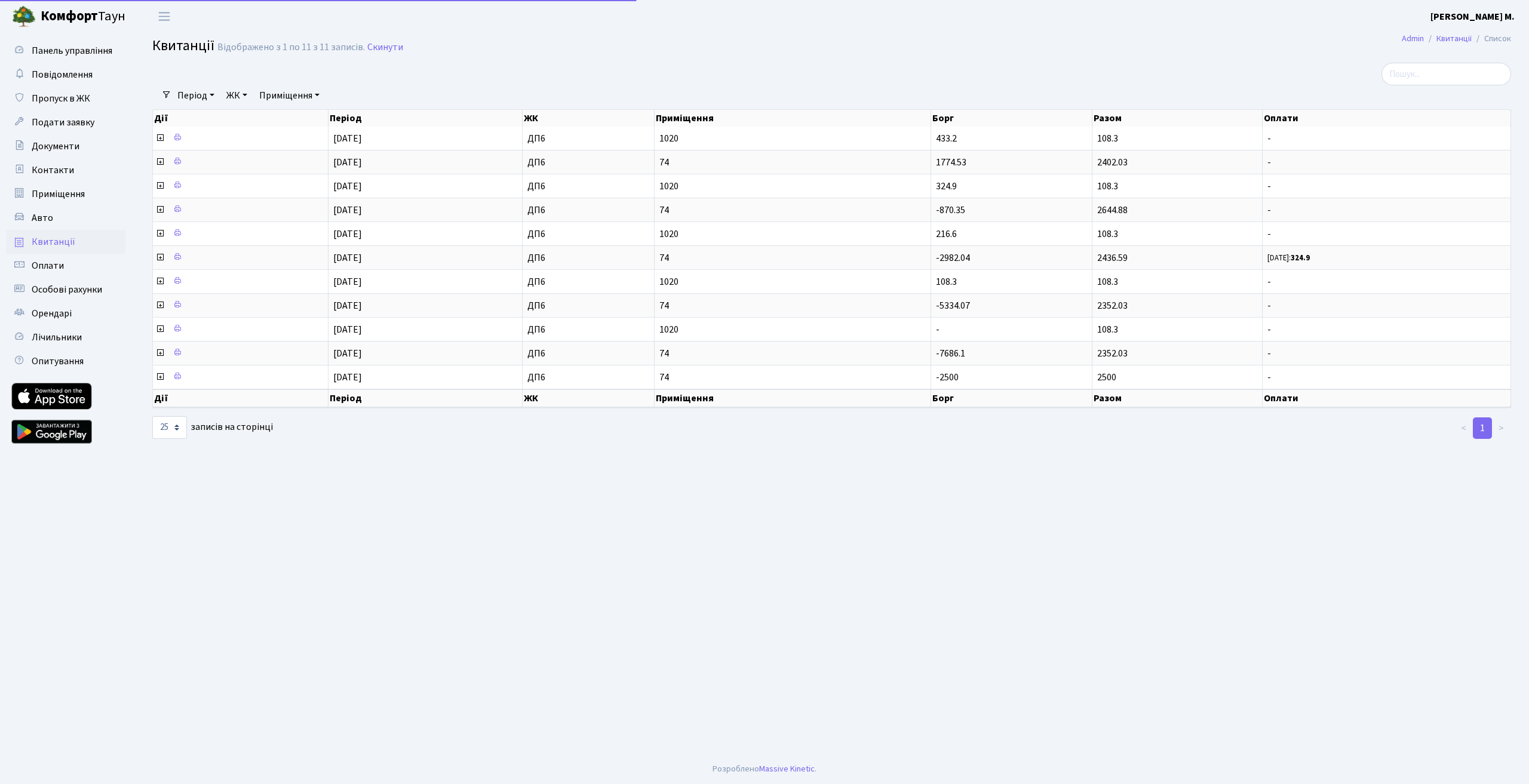
select select "25"
click at [60, 10] on b "Комфорт" at bounding box center [69, 16] width 57 height 19
select select "25"
click at [48, 51] on span "Панель управління" at bounding box center [72, 50] width 80 height 13
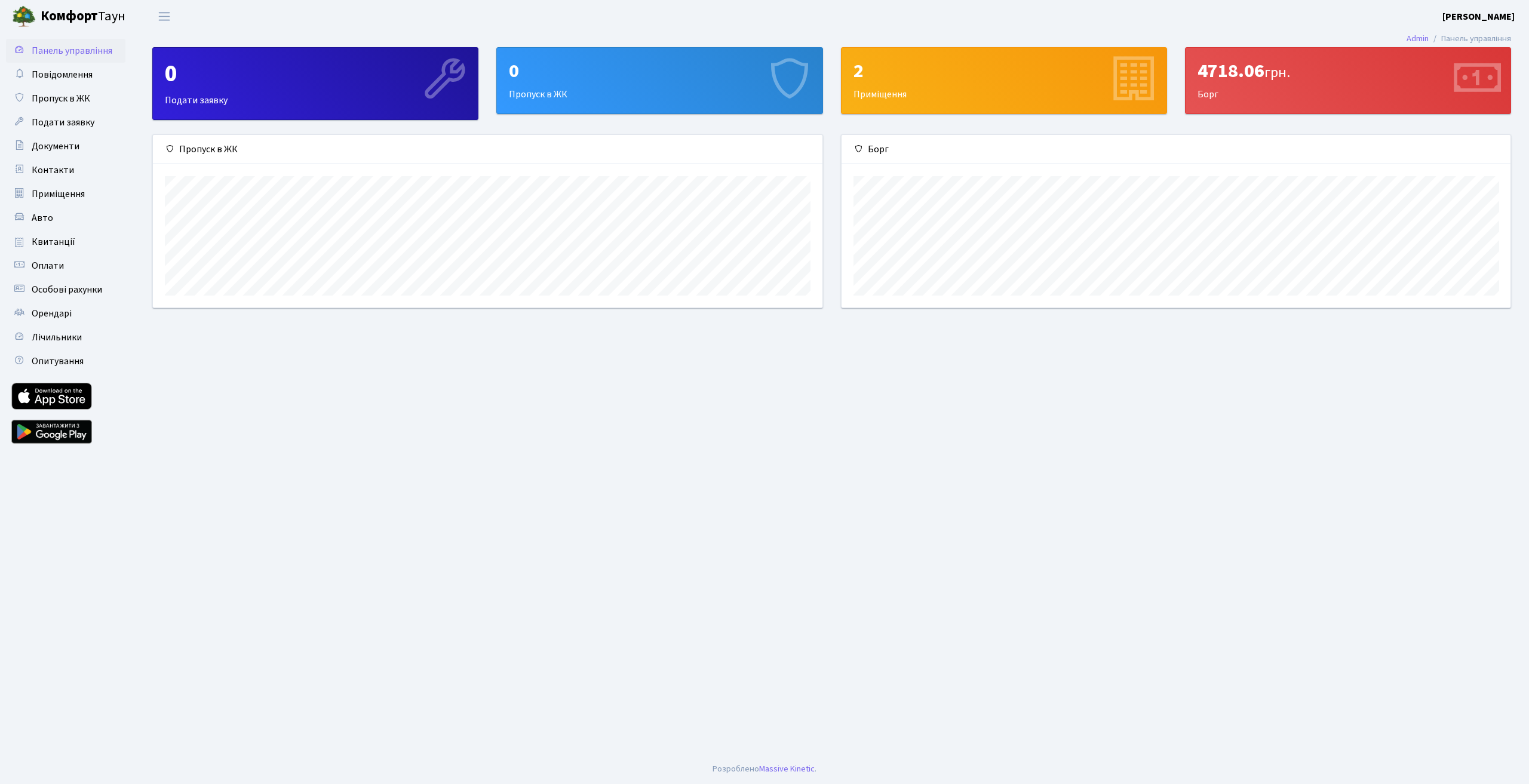
scroll to position [173, 669]
